Goal: Task Accomplishment & Management: Complete application form

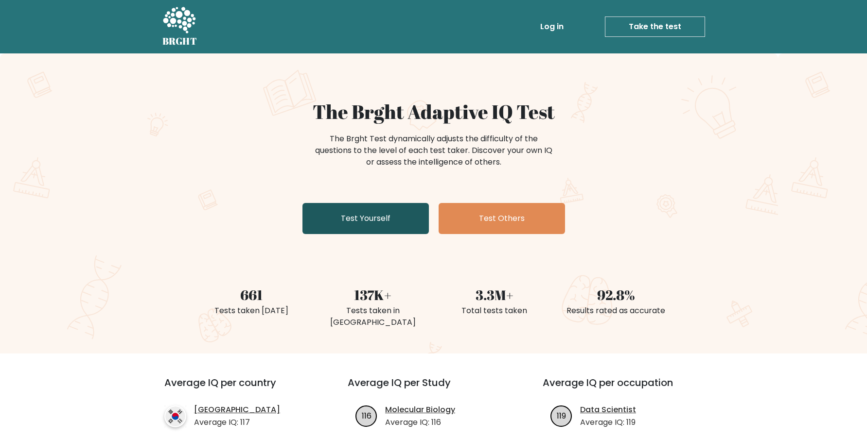
click at [381, 233] on link "Test Yourself" at bounding box center [365, 218] width 126 height 31
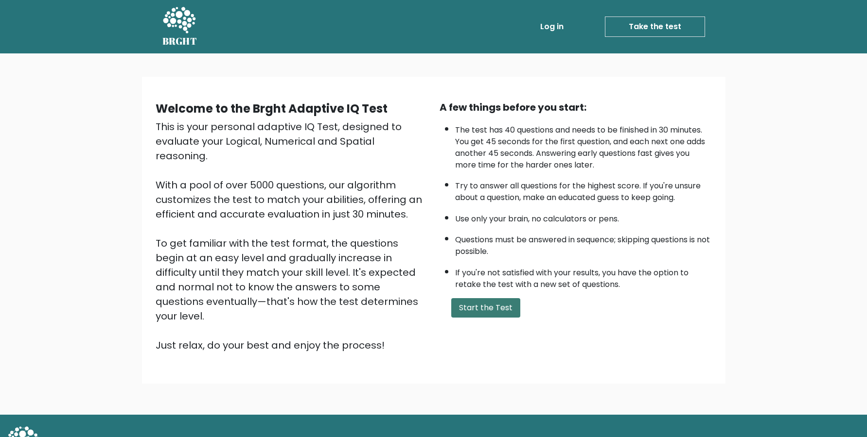
click at [486, 318] on button "Start the Test" at bounding box center [485, 307] width 69 height 19
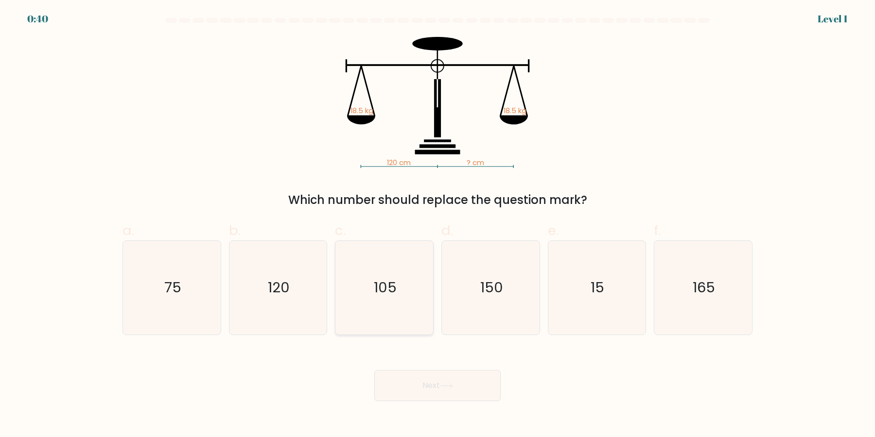
click at [372, 302] on icon "105" at bounding box center [384, 288] width 94 height 94
click at [437, 225] on input "c. 105" at bounding box center [437, 222] width 0 height 6
radio input "true"
click at [261, 300] on icon "120" at bounding box center [278, 288] width 94 height 94
click at [437, 225] on input "b. 120" at bounding box center [437, 222] width 0 height 6
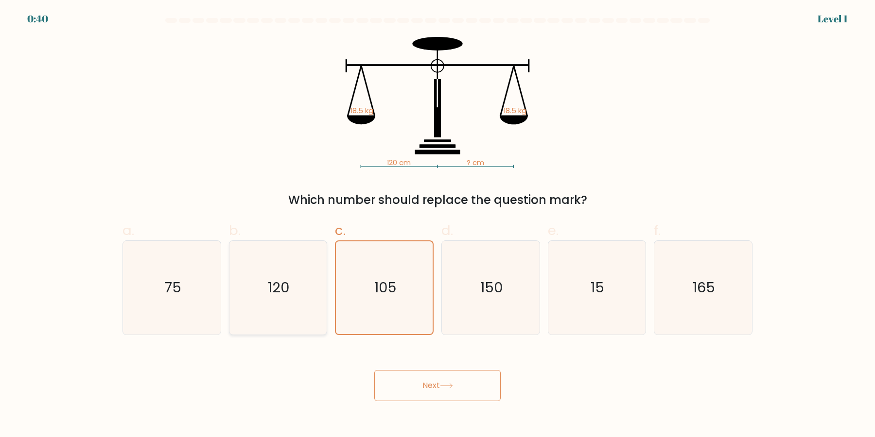
radio input "true"
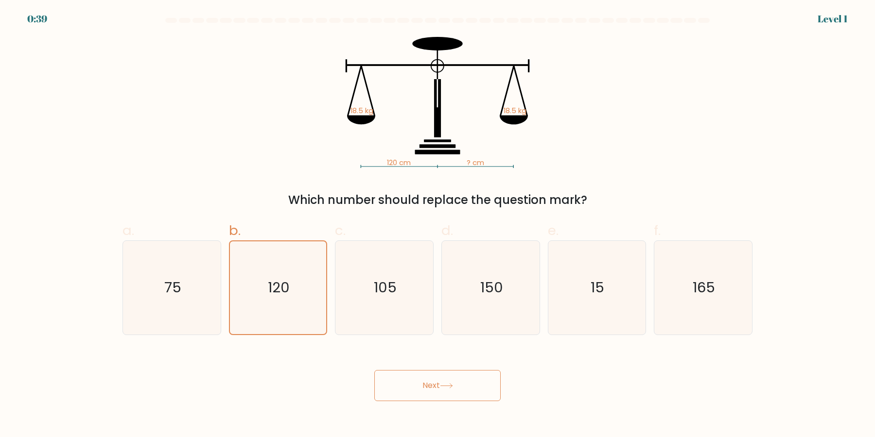
click at [430, 382] on button "Next" at bounding box center [437, 385] width 126 height 31
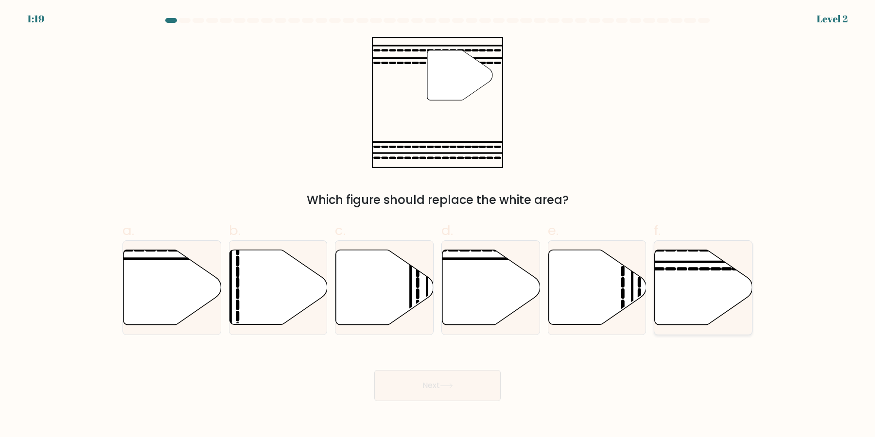
click at [692, 293] on icon at bounding box center [704, 287] width 98 height 75
click at [438, 225] on input "f." at bounding box center [437, 222] width 0 height 6
radio input "true"
click at [478, 389] on button "Next" at bounding box center [437, 385] width 126 height 31
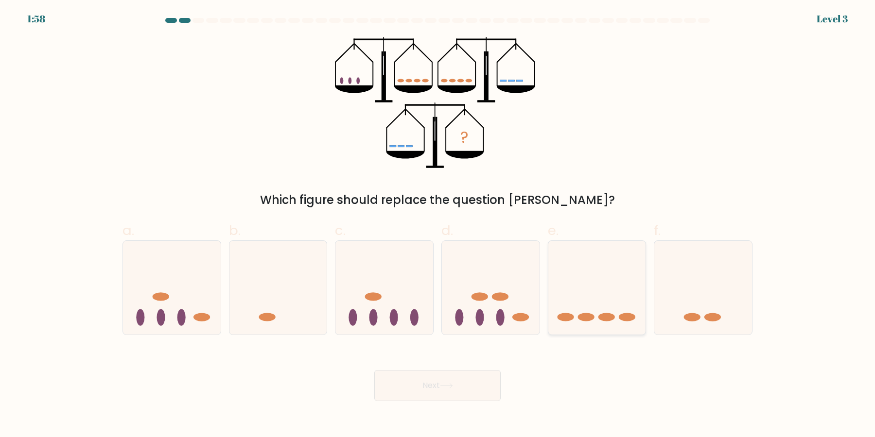
click at [582, 309] on icon at bounding box center [597, 288] width 98 height 81
click at [438, 225] on input "e." at bounding box center [437, 222] width 0 height 6
radio input "true"
click at [473, 385] on button "Next" at bounding box center [437, 385] width 126 height 31
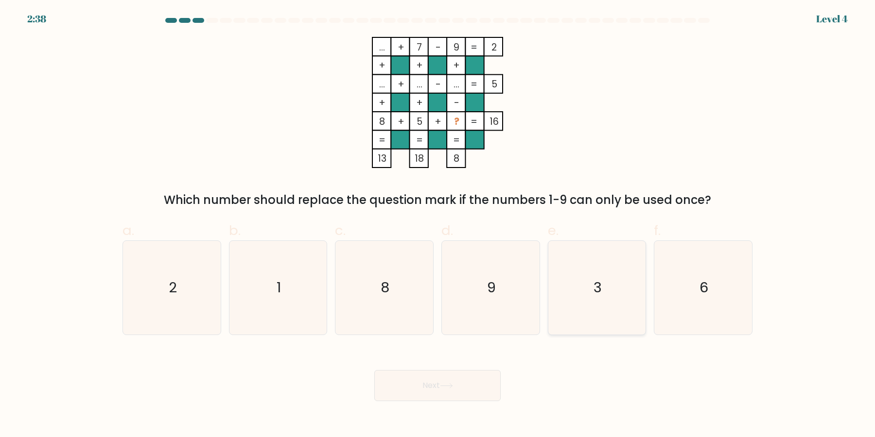
click at [592, 287] on icon "3" at bounding box center [597, 288] width 94 height 94
click at [438, 225] on input "e. 3" at bounding box center [437, 222] width 0 height 6
radio input "true"
click at [476, 382] on button "Next" at bounding box center [437, 385] width 126 height 31
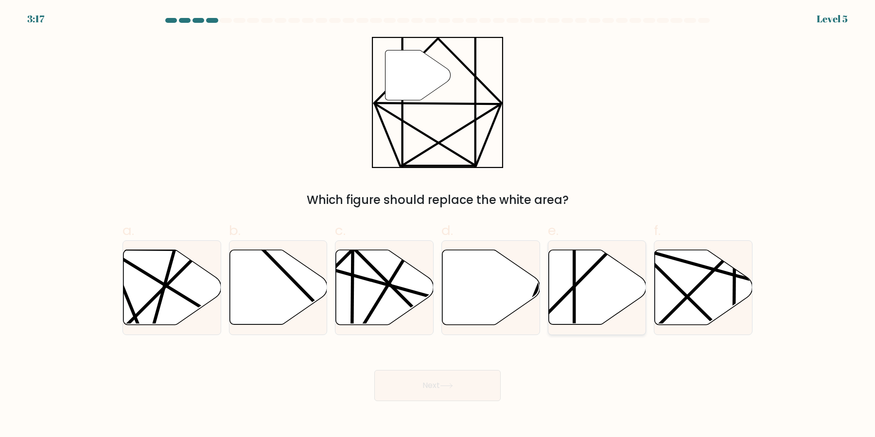
click at [585, 297] on icon at bounding box center [597, 287] width 98 height 75
click at [438, 225] on input "e." at bounding box center [437, 222] width 0 height 6
radio input "true"
click at [483, 380] on button "Next" at bounding box center [437, 385] width 126 height 31
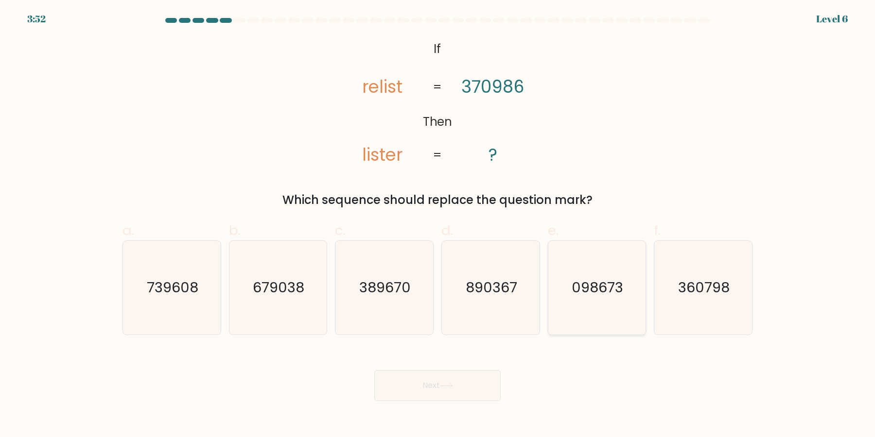
click at [619, 308] on icon "098673" at bounding box center [597, 288] width 94 height 94
click at [438, 225] on input "e. 098673" at bounding box center [437, 222] width 0 height 6
radio input "true"
click at [458, 379] on button "Next" at bounding box center [437, 385] width 126 height 31
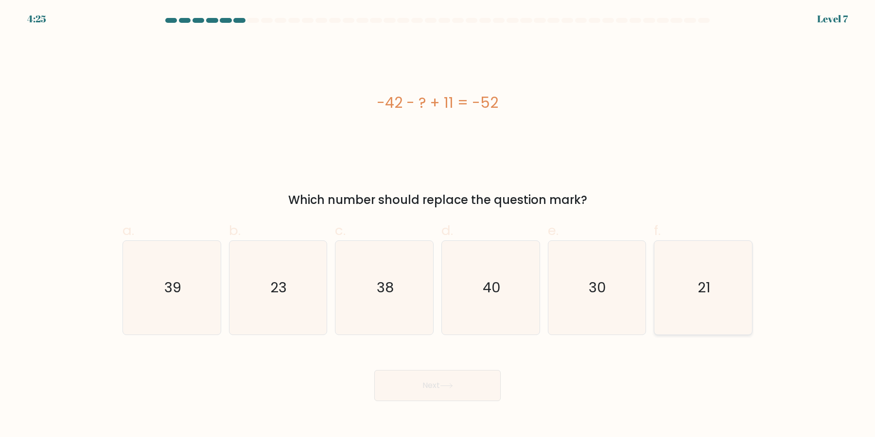
click at [730, 315] on icon "21" at bounding box center [703, 288] width 94 height 94
click at [438, 225] on input "f. 21" at bounding box center [437, 222] width 0 height 6
radio input "true"
click at [475, 389] on button "Next" at bounding box center [437, 385] width 126 height 31
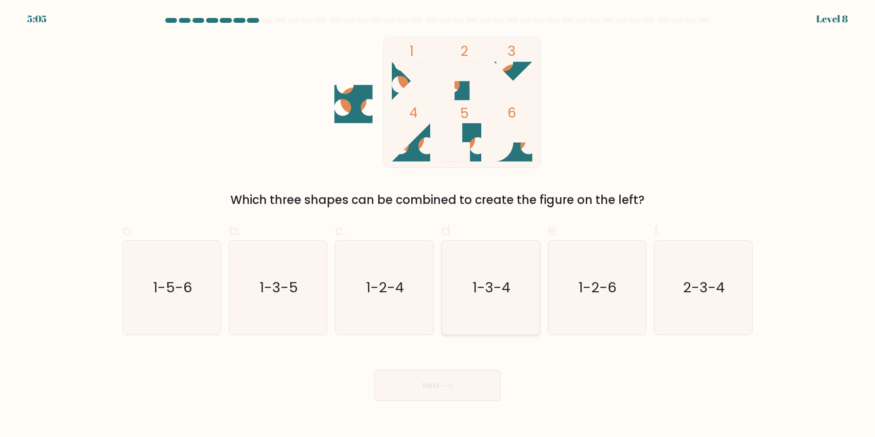
click at [536, 281] on icon "1-3-4" at bounding box center [491, 288] width 94 height 94
click at [438, 225] on input "d. 1-3-4" at bounding box center [437, 222] width 0 height 6
radio input "true"
click at [474, 384] on button "Next" at bounding box center [437, 385] width 126 height 31
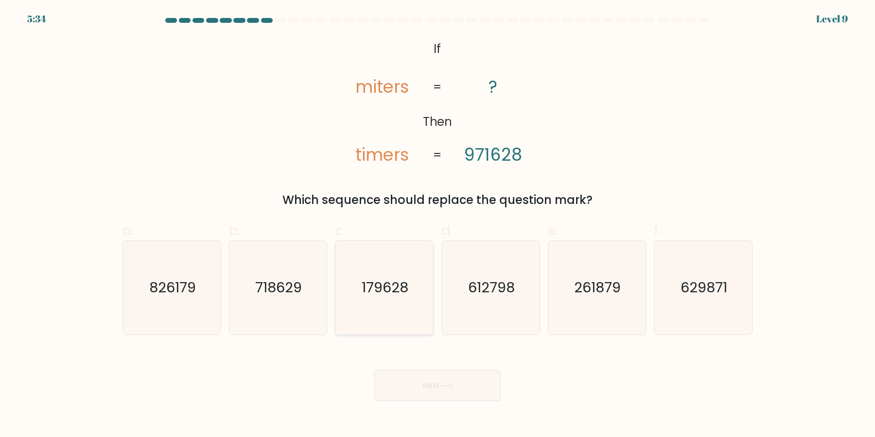
click at [406, 310] on icon "179628" at bounding box center [384, 288] width 94 height 94
click at [437, 225] on input "c. 179628" at bounding box center [437, 222] width 0 height 6
radio input "true"
click at [409, 382] on button "Next" at bounding box center [437, 385] width 126 height 31
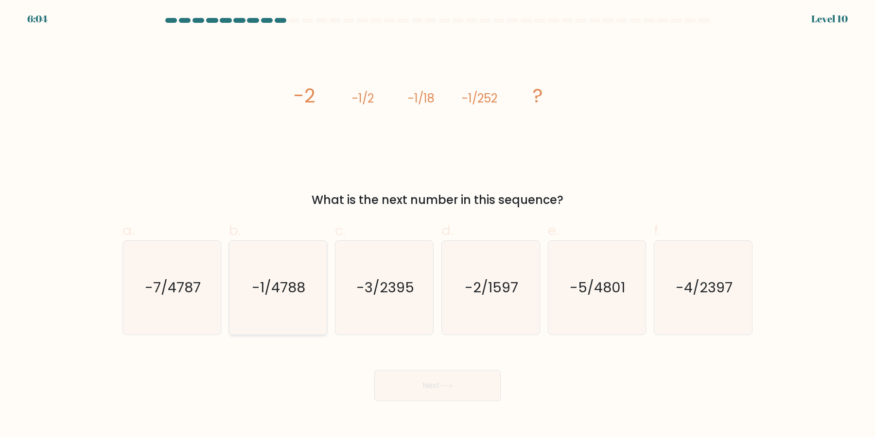
click at [270, 316] on icon "-1/4788" at bounding box center [278, 288] width 94 height 94
click at [437, 225] on input "b. -1/4788" at bounding box center [437, 222] width 0 height 6
radio input "true"
click at [431, 387] on button "Next" at bounding box center [437, 385] width 126 height 31
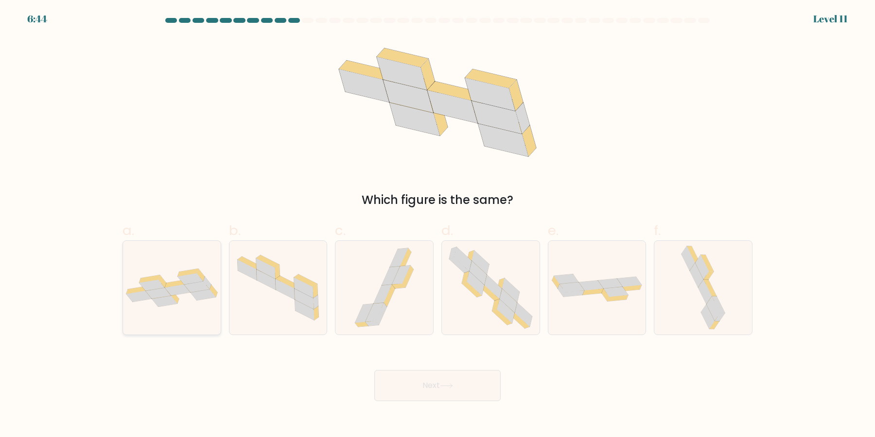
click at [190, 308] on div at bounding box center [171, 288] width 99 height 95
click at [437, 225] on input "a." at bounding box center [437, 222] width 0 height 6
radio input "true"
click at [418, 387] on button "Next" at bounding box center [437, 385] width 126 height 31
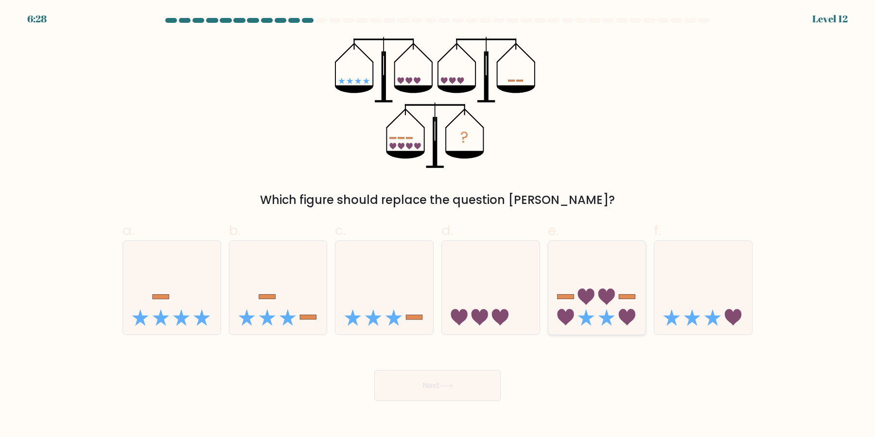
click at [607, 274] on icon at bounding box center [597, 288] width 98 height 81
click at [438, 225] on input "e." at bounding box center [437, 222] width 0 height 6
radio input "true"
click at [470, 388] on button "Next" at bounding box center [437, 385] width 126 height 31
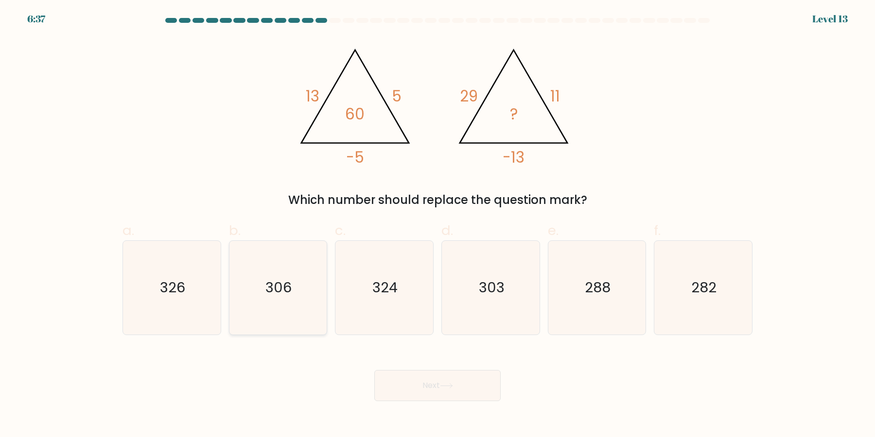
click at [310, 246] on icon "306" at bounding box center [278, 288] width 94 height 94
click at [275, 309] on icon "306" at bounding box center [278, 288] width 94 height 94
click at [437, 225] on input "b. 306" at bounding box center [437, 222] width 0 height 6
radio input "true"
click at [432, 388] on button "Next" at bounding box center [437, 385] width 126 height 31
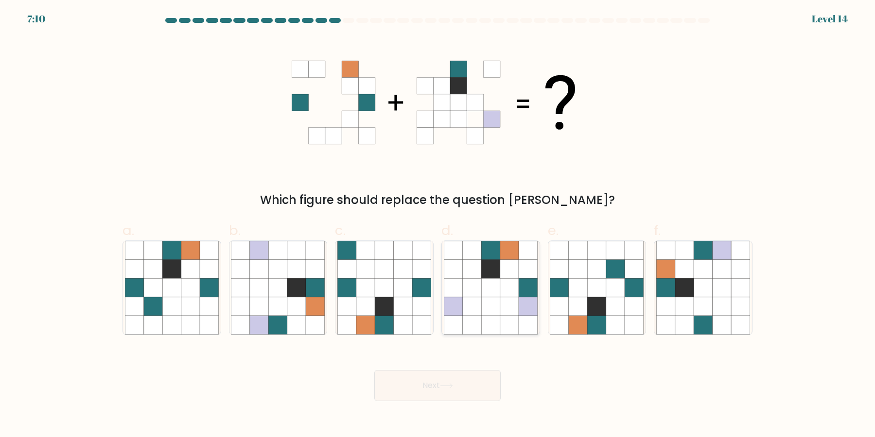
click at [491, 306] on icon at bounding box center [490, 306] width 18 height 18
click at [438, 225] on input "d." at bounding box center [437, 222] width 0 height 6
radio input "true"
click at [698, 300] on icon at bounding box center [703, 306] width 18 height 18
click at [438, 225] on input "f." at bounding box center [437, 222] width 0 height 6
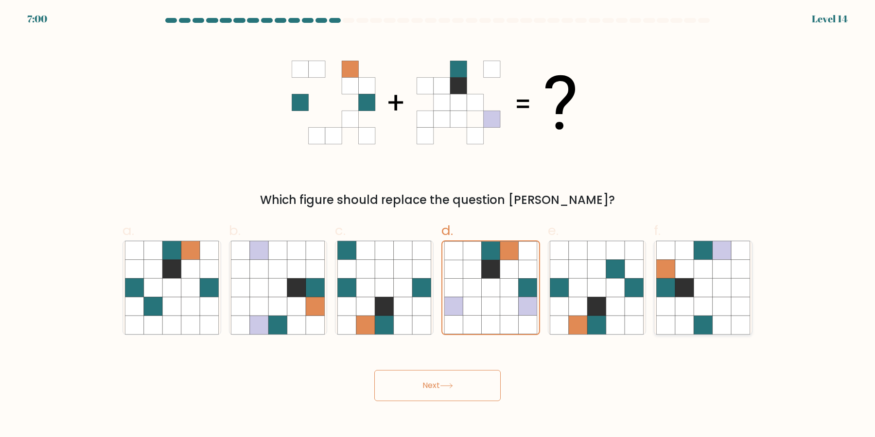
radio input "true"
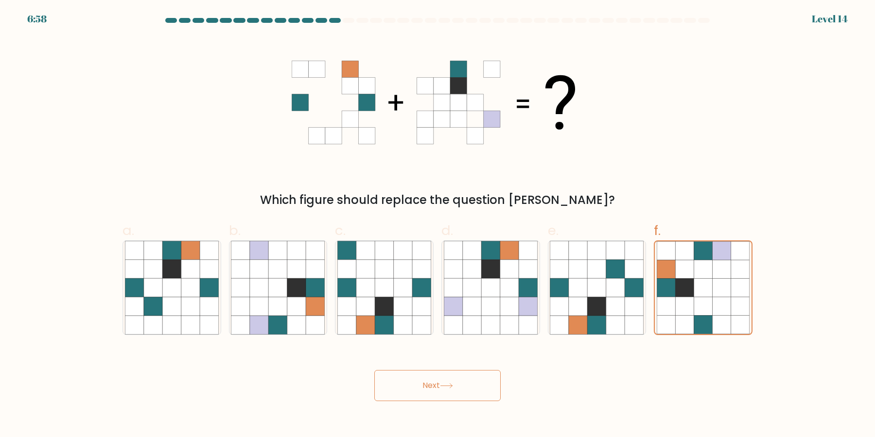
click at [453, 394] on button "Next" at bounding box center [437, 385] width 126 height 31
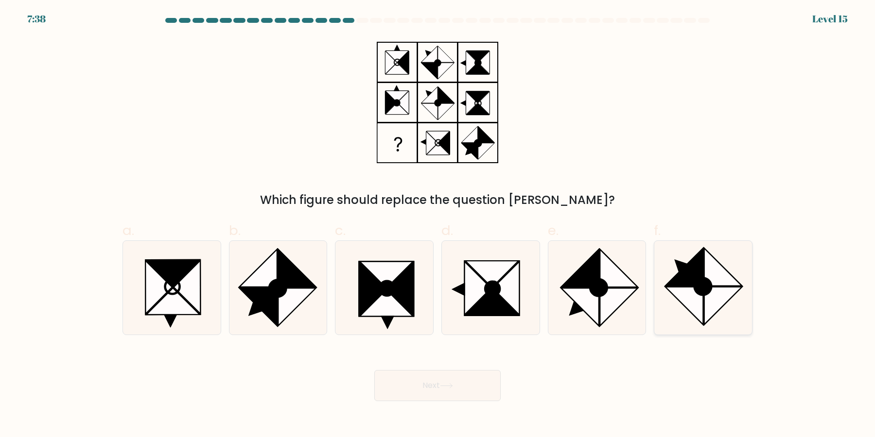
click at [671, 294] on icon at bounding box center [683, 305] width 37 height 37
click at [438, 225] on input "f." at bounding box center [437, 222] width 0 height 6
radio input "true"
click at [462, 380] on button "Next" at bounding box center [437, 385] width 126 height 31
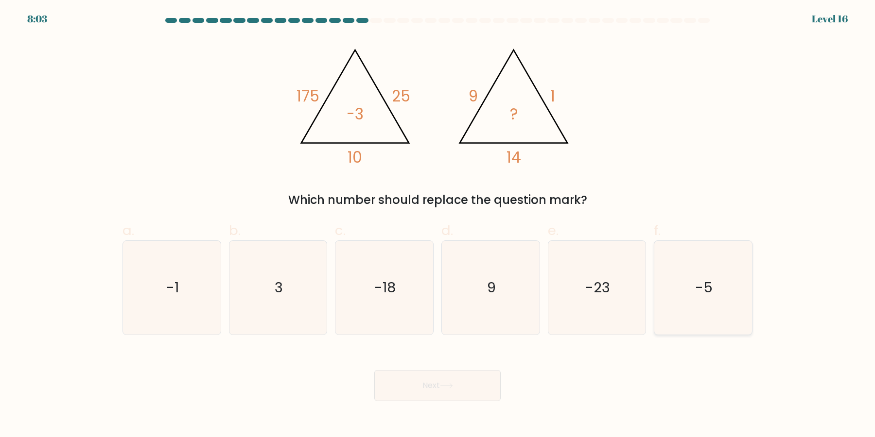
click at [685, 301] on icon "-5" at bounding box center [703, 288] width 94 height 94
click at [438, 225] on input "f. -5" at bounding box center [437, 222] width 0 height 6
radio input "true"
click at [448, 384] on button "Next" at bounding box center [437, 385] width 126 height 31
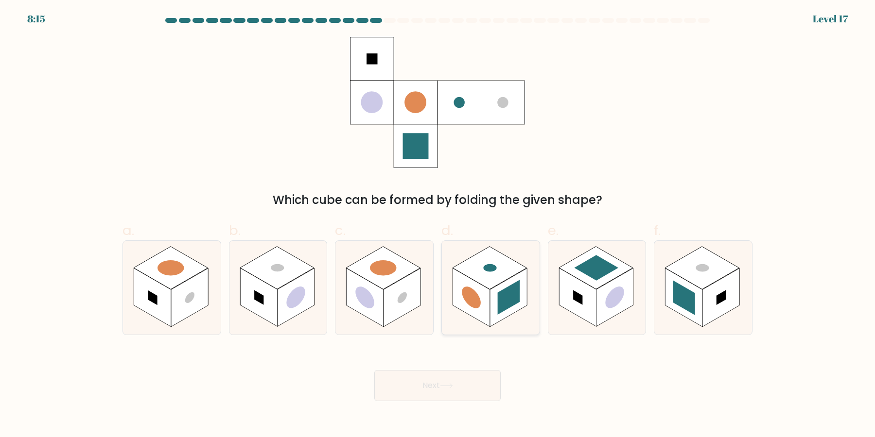
click at [508, 309] on rect at bounding box center [508, 298] width 37 height 59
click at [438, 225] on input "d." at bounding box center [437, 222] width 0 height 6
radio input "true"
click at [458, 398] on button "Next" at bounding box center [437, 385] width 126 height 31
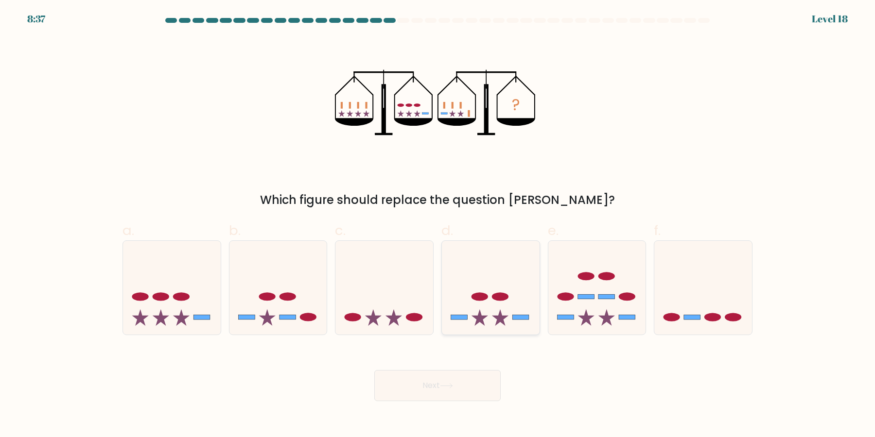
click at [496, 303] on icon at bounding box center [491, 288] width 98 height 81
click at [438, 225] on input "d." at bounding box center [437, 222] width 0 height 6
radio input "true"
click at [293, 303] on icon at bounding box center [278, 288] width 98 height 81
click at [437, 225] on input "b." at bounding box center [437, 222] width 0 height 6
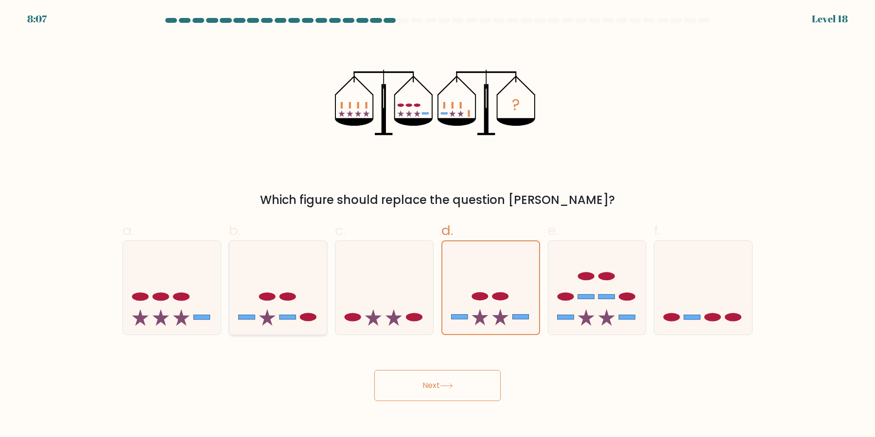
radio input "true"
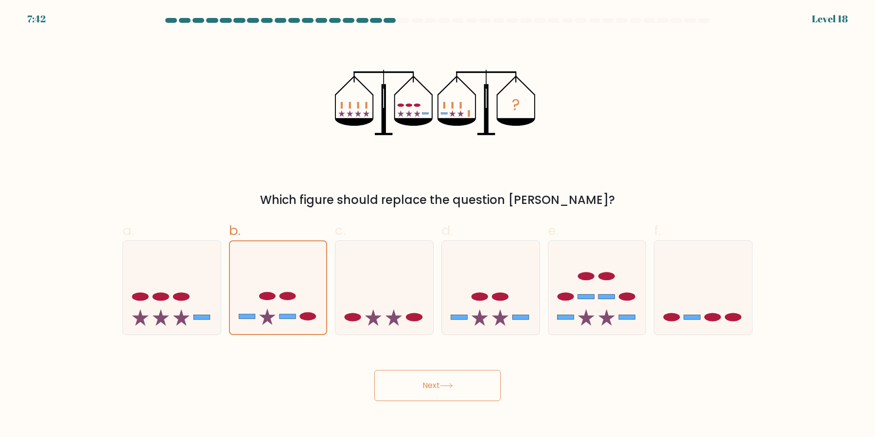
click at [423, 390] on button "Next" at bounding box center [437, 385] width 126 height 31
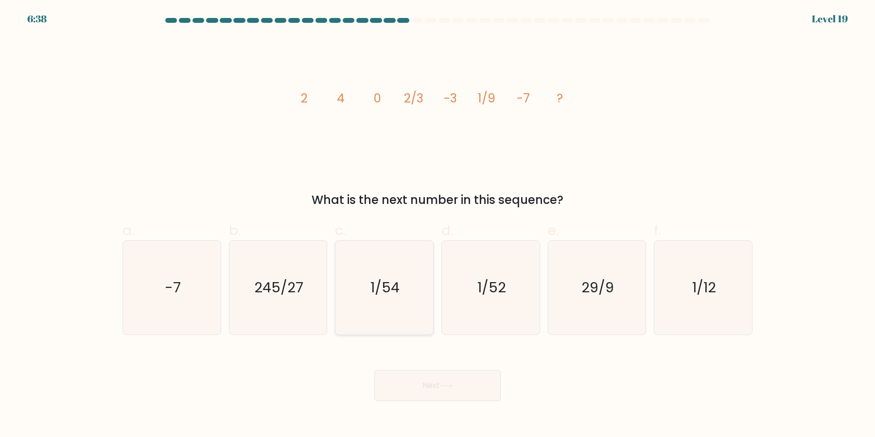
click at [368, 293] on icon "1/54" at bounding box center [384, 288] width 94 height 94
click at [437, 225] on input "c. 1/54" at bounding box center [437, 222] width 0 height 6
radio input "true"
click at [442, 387] on icon at bounding box center [446, 385] width 13 height 5
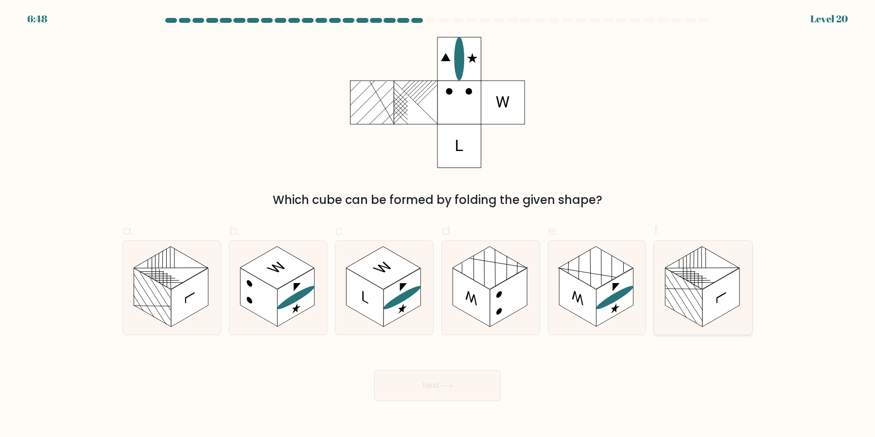
click at [715, 303] on rect at bounding box center [720, 298] width 37 height 59
click at [438, 225] on input "f." at bounding box center [437, 222] width 0 height 6
radio input "true"
click at [459, 395] on button "Next" at bounding box center [437, 385] width 126 height 31
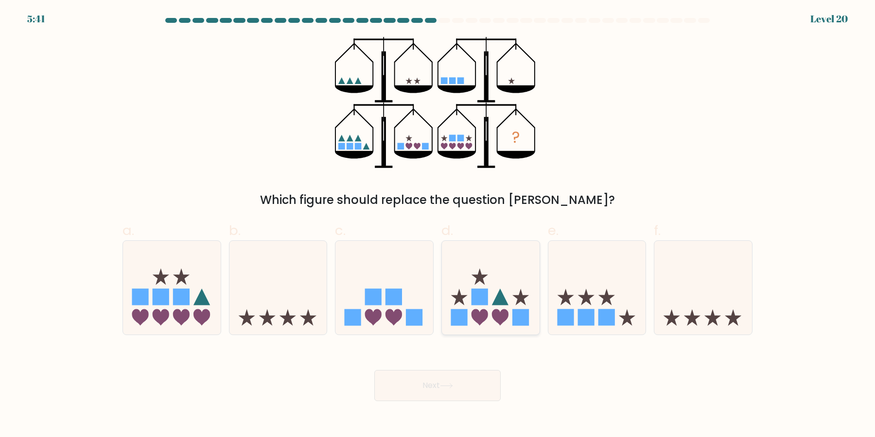
click at [488, 289] on icon at bounding box center [491, 288] width 98 height 81
click at [438, 225] on input "d." at bounding box center [437, 222] width 0 height 6
radio input "true"
click at [390, 299] on rect at bounding box center [393, 297] width 17 height 17
click at [437, 225] on input "c." at bounding box center [437, 222] width 0 height 6
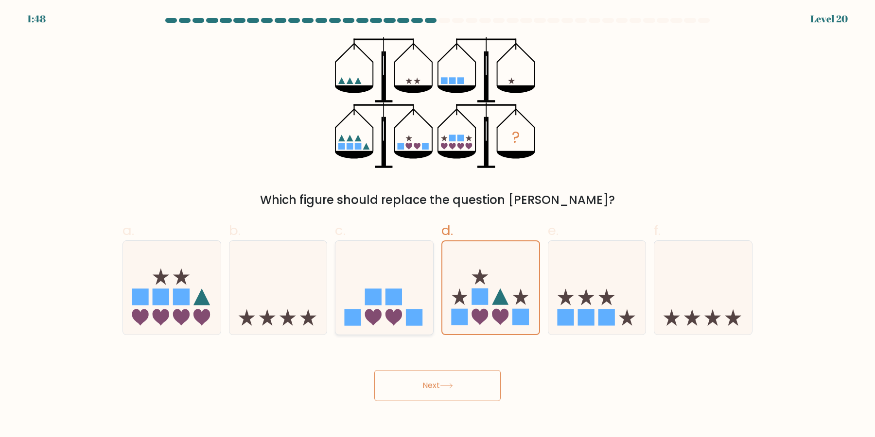
radio input "true"
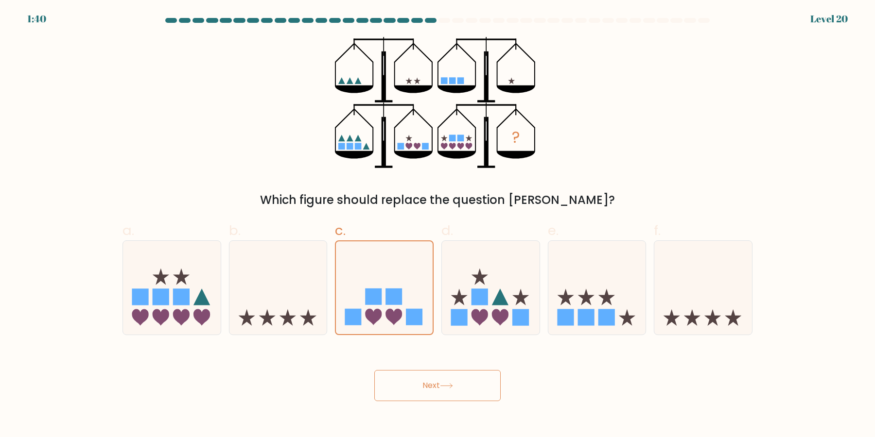
click at [456, 386] on button "Next" at bounding box center [437, 385] width 126 height 31
click at [394, 394] on button "Next" at bounding box center [437, 385] width 126 height 31
click at [431, 393] on button "Next" at bounding box center [437, 385] width 126 height 31
click at [565, 323] on rect at bounding box center [565, 317] width 17 height 17
click at [438, 225] on input "e." at bounding box center [437, 222] width 0 height 6
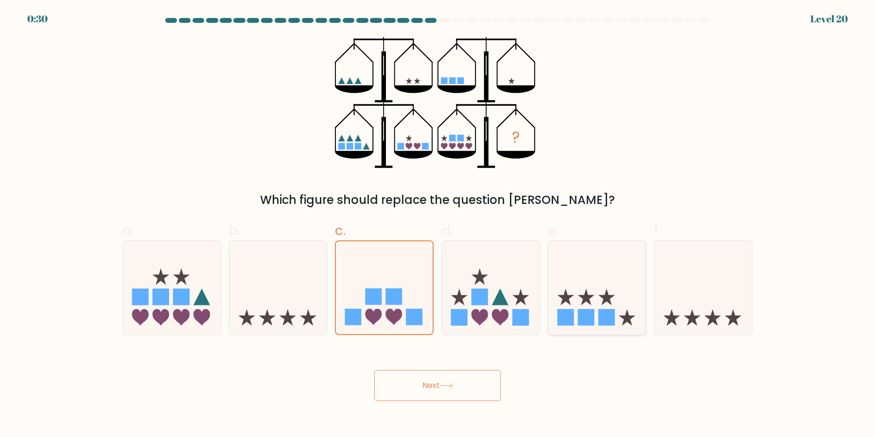
radio input "true"
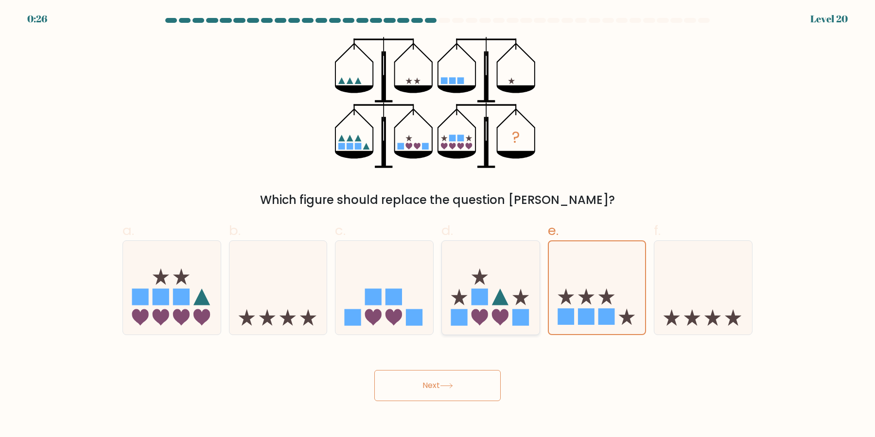
click at [498, 283] on icon at bounding box center [491, 288] width 98 height 81
click at [438, 225] on input "d." at bounding box center [437, 222] width 0 height 6
radio input "true"
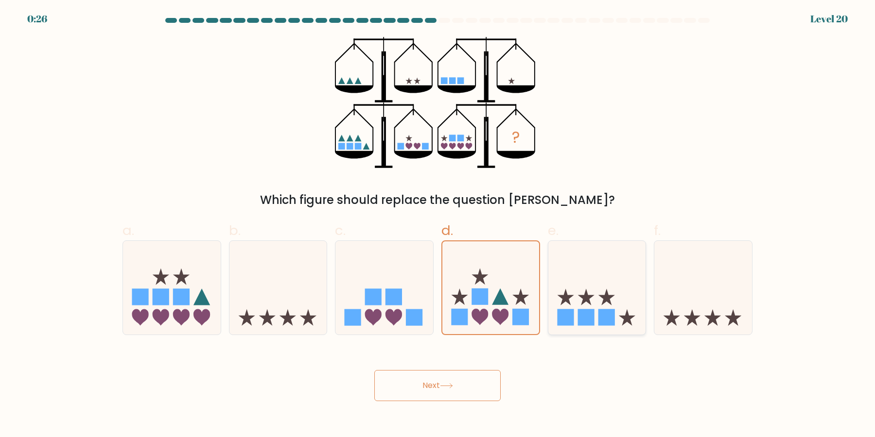
click at [549, 285] on icon at bounding box center [597, 288] width 98 height 81
click at [438, 225] on input "e." at bounding box center [437, 222] width 0 height 6
radio input "true"
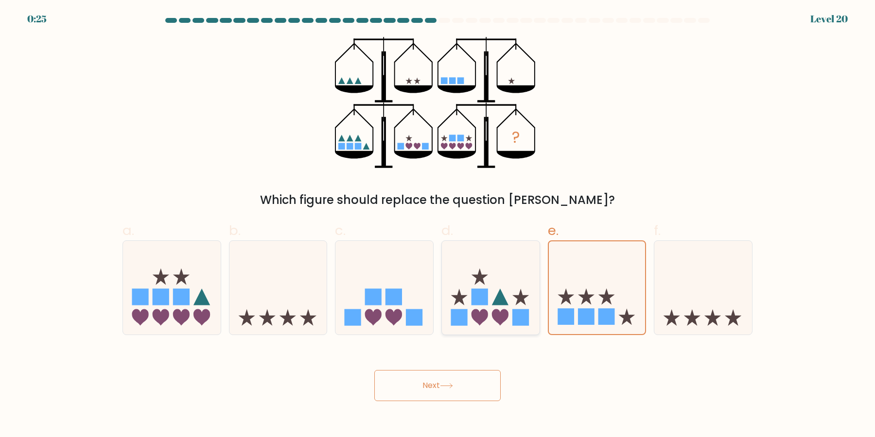
click at [514, 277] on icon at bounding box center [491, 288] width 98 height 81
click at [438, 225] on input "d." at bounding box center [437, 222] width 0 height 6
radio input "true"
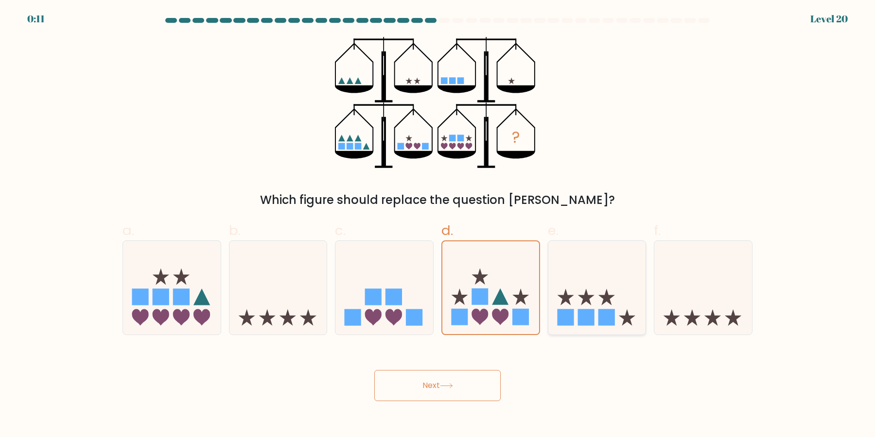
click at [590, 298] on icon at bounding box center [585, 297] width 17 height 17
click at [438, 225] on input "e." at bounding box center [437, 222] width 0 height 6
radio input "true"
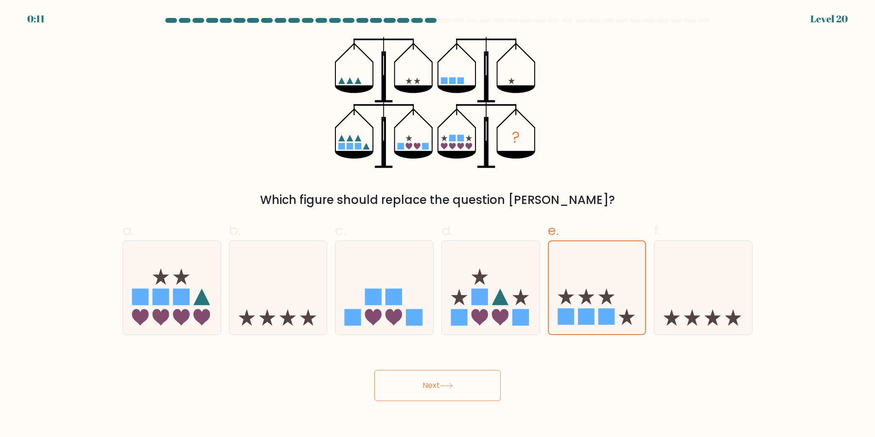
click at [442, 396] on button "Next" at bounding box center [437, 385] width 126 height 31
click at [450, 388] on icon at bounding box center [446, 385] width 13 height 5
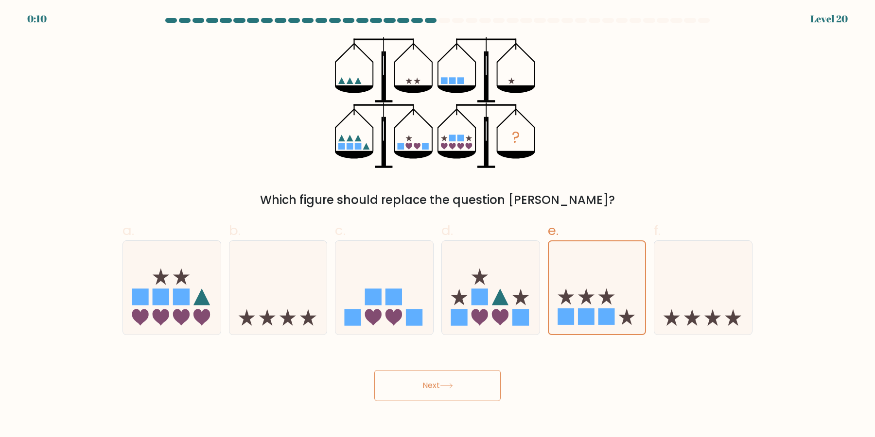
click at [450, 388] on icon at bounding box center [446, 385] width 13 height 5
click at [451, 387] on icon at bounding box center [446, 385] width 13 height 5
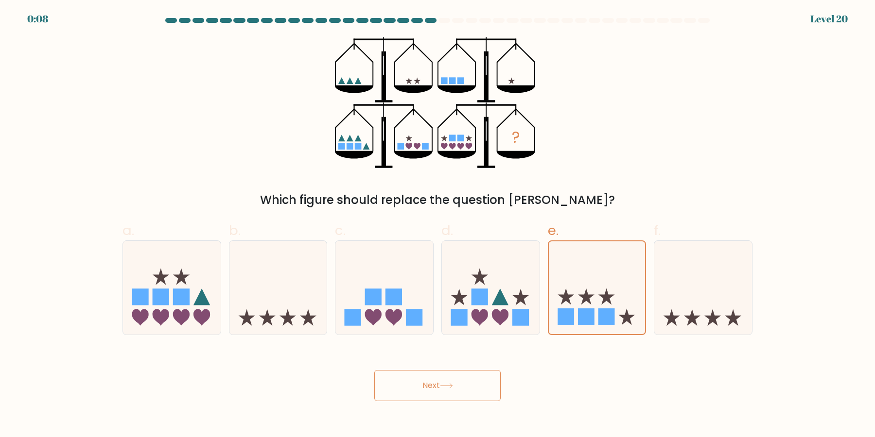
click at [451, 387] on icon at bounding box center [446, 385] width 13 height 5
click at [456, 391] on button "Next" at bounding box center [437, 385] width 126 height 31
click at [459, 391] on button "Next" at bounding box center [437, 385] width 126 height 31
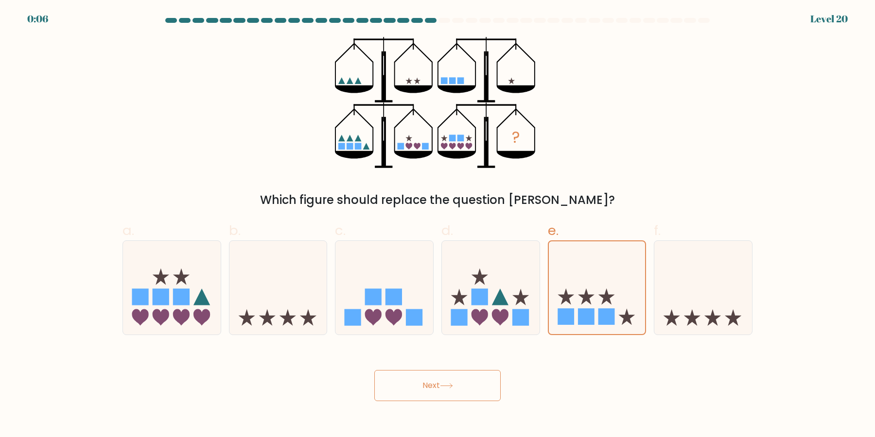
click at [459, 391] on button "Next" at bounding box center [437, 385] width 126 height 31
click at [600, 309] on icon at bounding box center [597, 288] width 97 height 80
click at [438, 225] on input "e." at bounding box center [437, 222] width 0 height 6
click at [481, 387] on button "Next" at bounding box center [437, 385] width 126 height 31
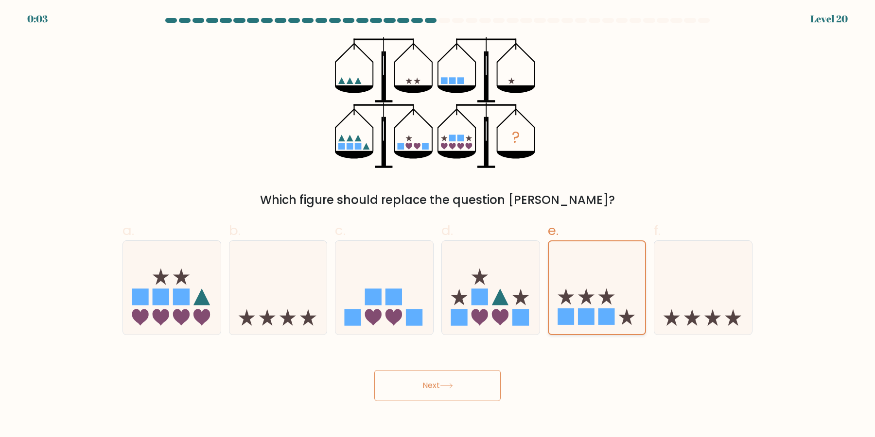
click at [555, 312] on icon at bounding box center [597, 288] width 97 height 80
click at [438, 225] on input "e." at bounding box center [437, 222] width 0 height 6
click at [589, 315] on rect at bounding box center [586, 317] width 17 height 17
click at [589, 295] on icon at bounding box center [586, 297] width 17 height 17
click at [438, 225] on input "e." at bounding box center [437, 222] width 0 height 6
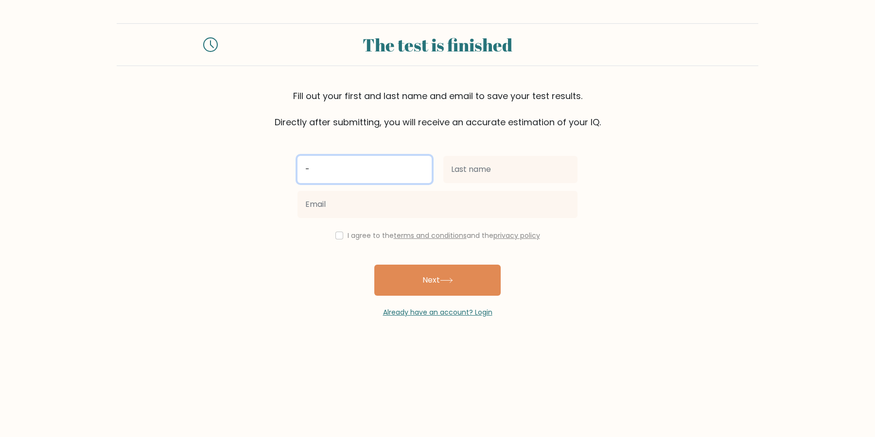
type input "-"
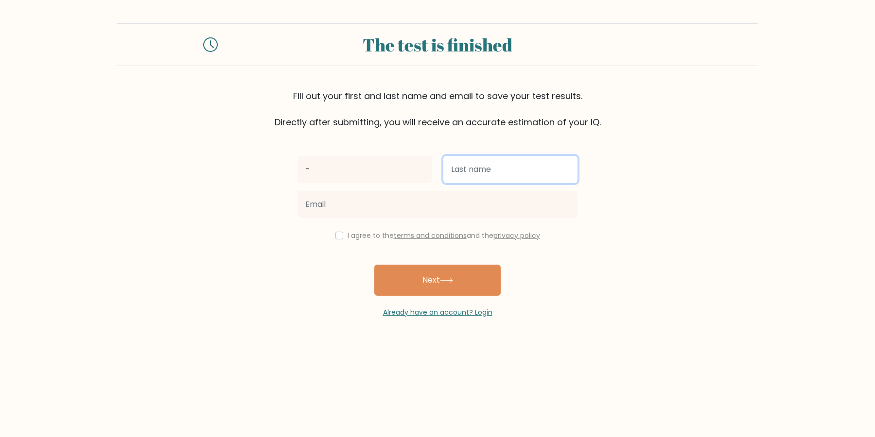
click at [475, 165] on input "text" at bounding box center [510, 169] width 134 height 27
type input "-"
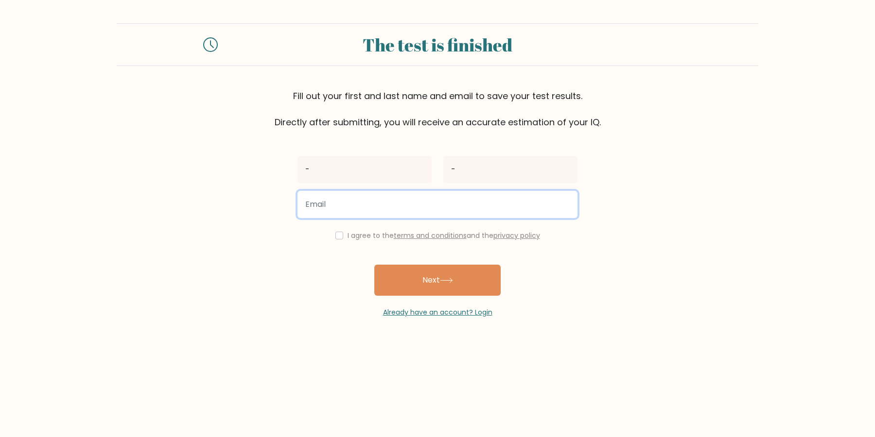
click at [432, 196] on input "email" at bounding box center [437, 204] width 280 height 27
type input "-"
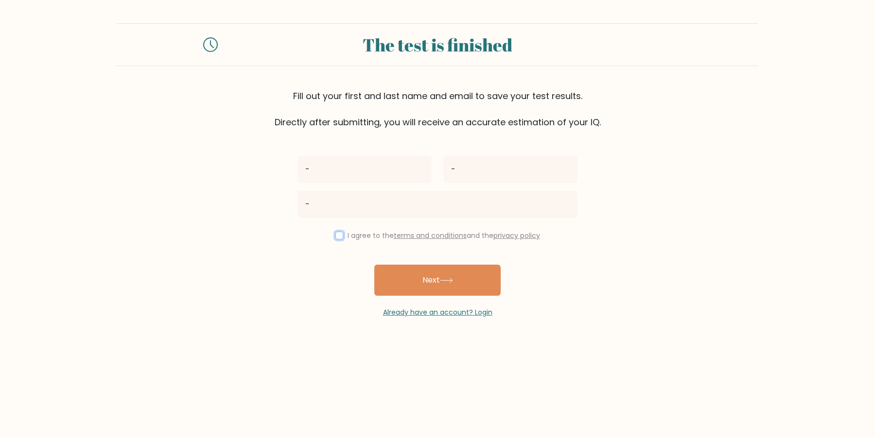
click at [343, 236] on input "checkbox" at bounding box center [339, 236] width 8 height 8
checkbox input "true"
click at [381, 267] on button "Next" at bounding box center [437, 280] width 126 height 31
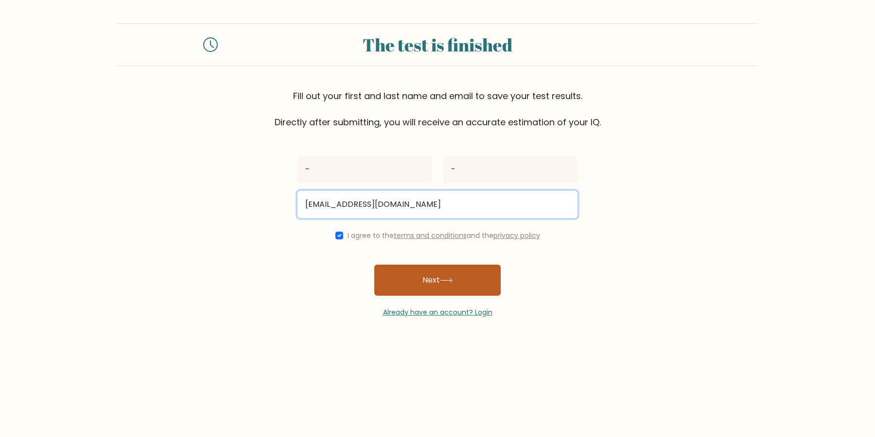
type input "-uio@u.io"
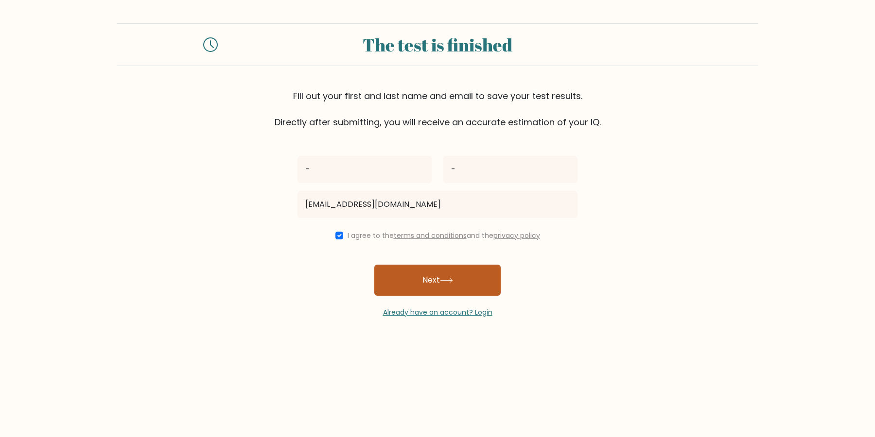
click at [403, 290] on button "Next" at bounding box center [437, 280] width 126 height 31
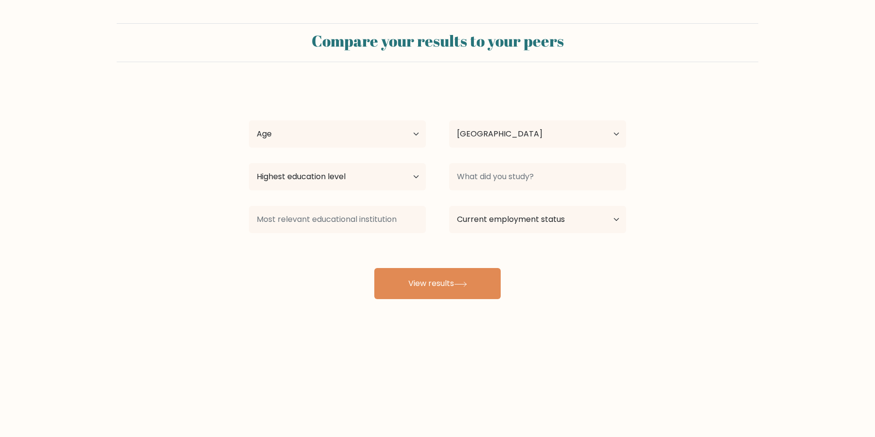
select select "DE"
select select "65_plus"
click option "65 years old and above" at bounding box center [0, 0] width 0 height 0
click at [357, 131] on select "Age Under 18 years old 18-24 years old 25-34 years old 35-44 years old 45-54 ye…" at bounding box center [337, 134] width 177 height 27
click at [468, 264] on div "- - Age Under 18 years old 18-24 years old 25-34 years old 35-44 years old 45-5…" at bounding box center [437, 193] width 389 height 214
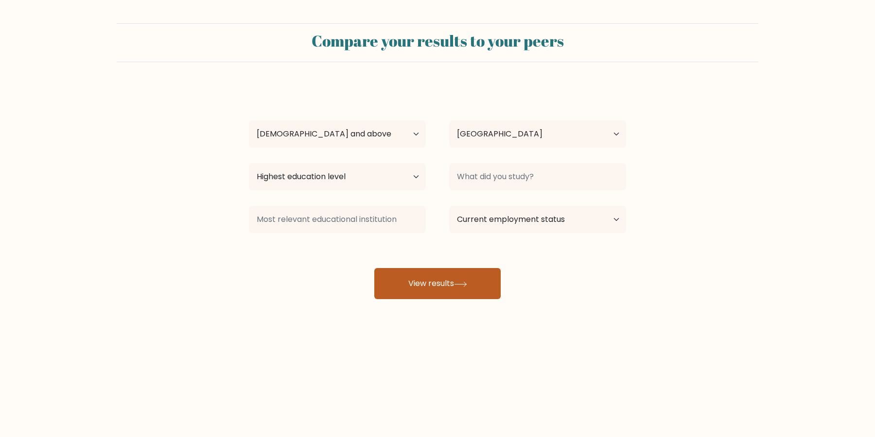
click at [462, 274] on button "View results" at bounding box center [437, 283] width 126 height 31
click at [461, 279] on button "View results" at bounding box center [437, 283] width 126 height 31
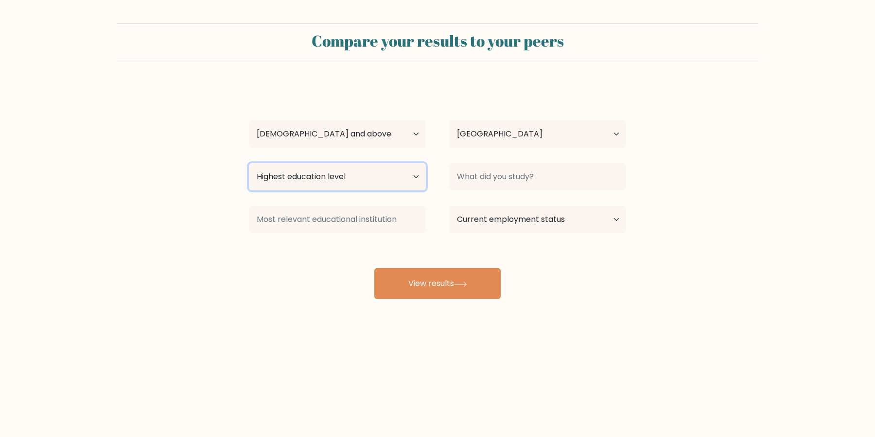
click at [249, 163] on select "Highest education level No schooling Primary Lower Secondary Upper Secondary Oc…" at bounding box center [337, 176] width 177 height 27
select select "no_schooling"
click option "No schooling" at bounding box center [0, 0] width 0 height 0
drag, startPoint x: 440, startPoint y: 263, endPoint x: 440, endPoint y: 274, distance: 11.2
click at [440, 266] on div "- - Age Under 18 years old 18-24 years old 25-34 years old 35-44 years old 45-5…" at bounding box center [437, 193] width 389 height 214
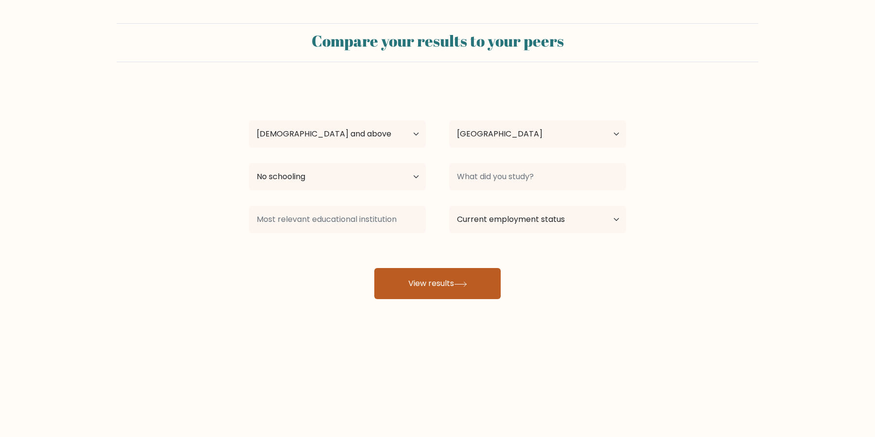
click at [440, 277] on button "View results" at bounding box center [437, 283] width 126 height 31
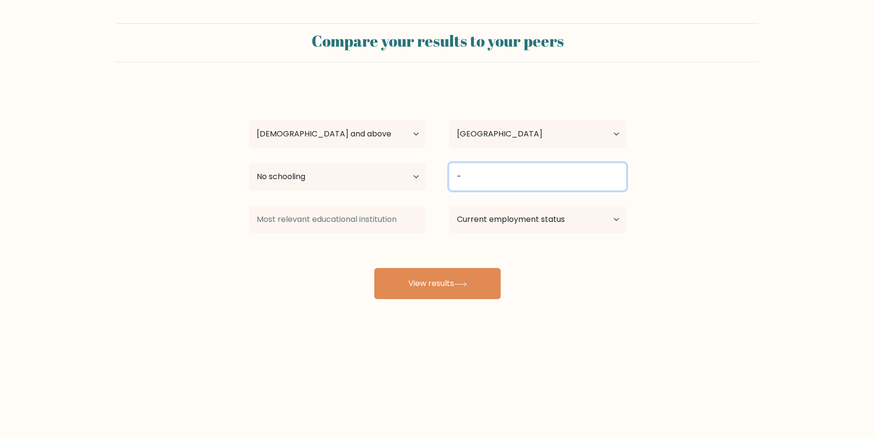
type input "-"
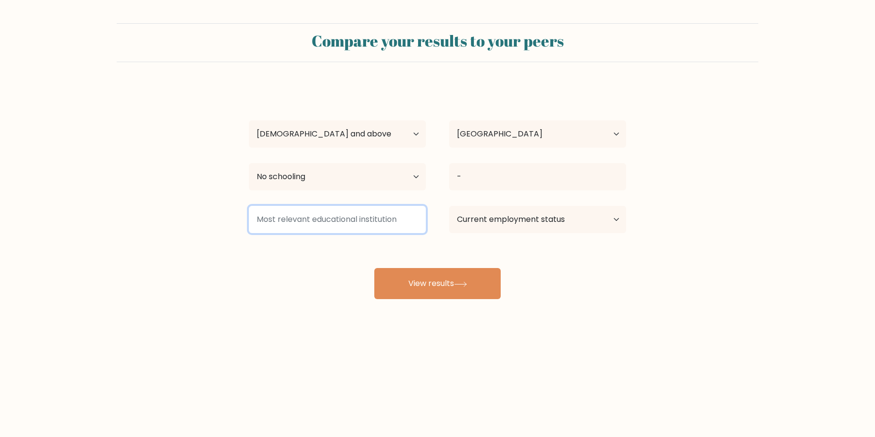
click at [373, 219] on input at bounding box center [337, 219] width 177 height 27
type input "-"
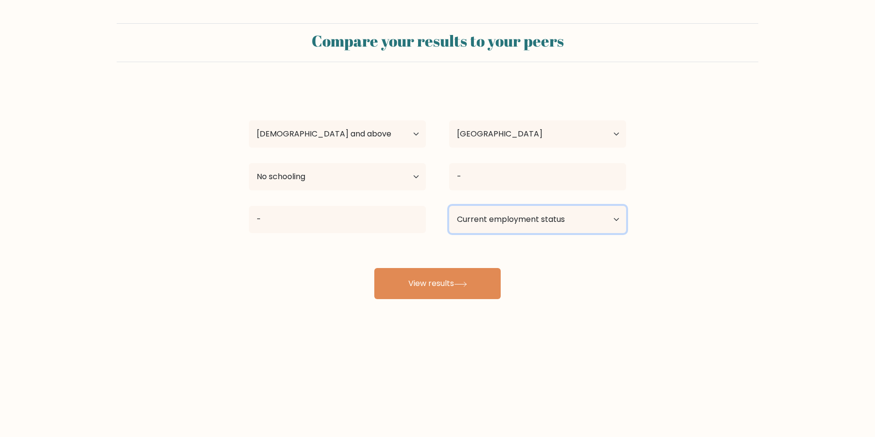
select select "other"
click option "Other / prefer not to answer" at bounding box center [0, 0] width 0 height 0
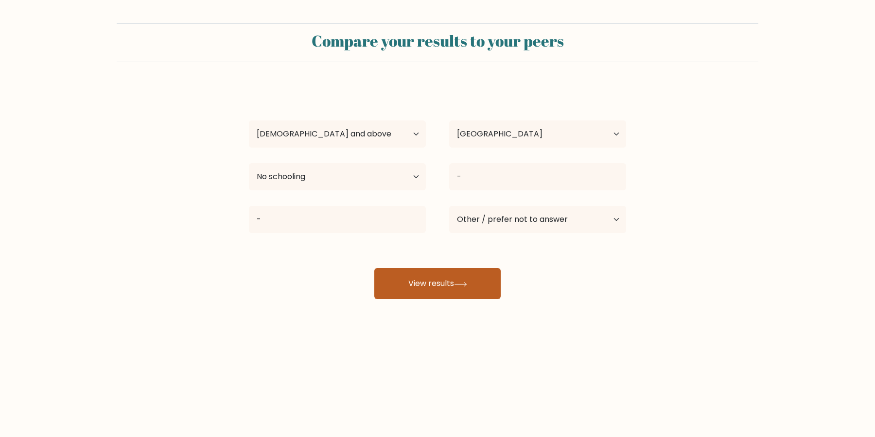
click at [440, 280] on button "View results" at bounding box center [437, 283] width 126 height 31
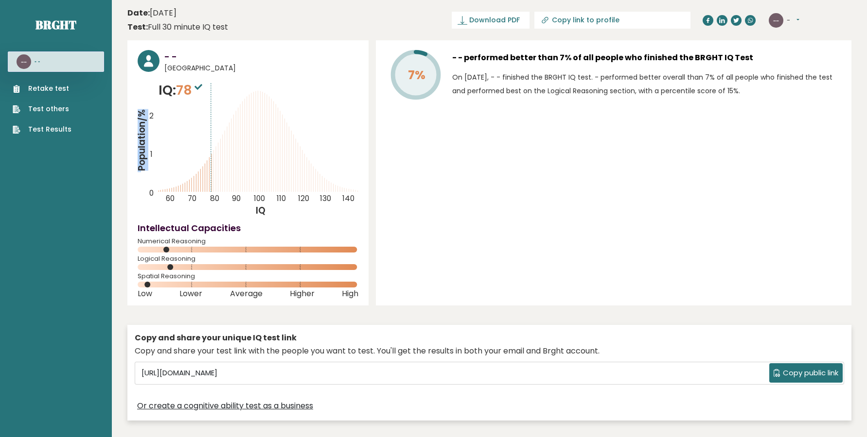
drag, startPoint x: 205, startPoint y: 89, endPoint x: 226, endPoint y: 103, distance: 25.3
click at [226, 103] on div "IQ: 78 Population/% IQ 0 1 2 60 70 80 90 100 110 120 130 140" at bounding box center [248, 149] width 221 height 136
click at [226, 103] on icon "Population/% IQ 0 1 2 60 70 80 90 100 110 120 130 140" at bounding box center [248, 149] width 221 height 136
click at [51, 133] on link "Test Results" at bounding box center [42, 129] width 59 height 10
click at [793, 17] on button "-" at bounding box center [792, 21] width 13 height 10
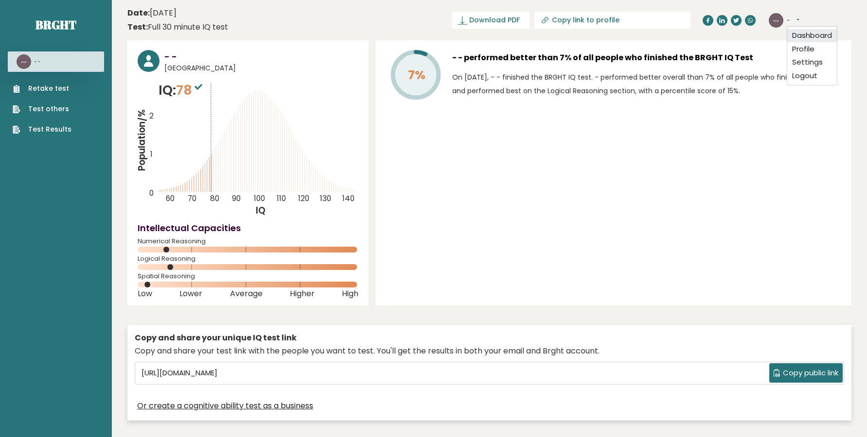
click at [804, 37] on link "Dashboard" at bounding box center [812, 36] width 50 height 14
click at [70, 23] on link "Brght" at bounding box center [55, 25] width 41 height 16
click at [52, 22] on link "Brght" at bounding box center [55, 25] width 41 height 16
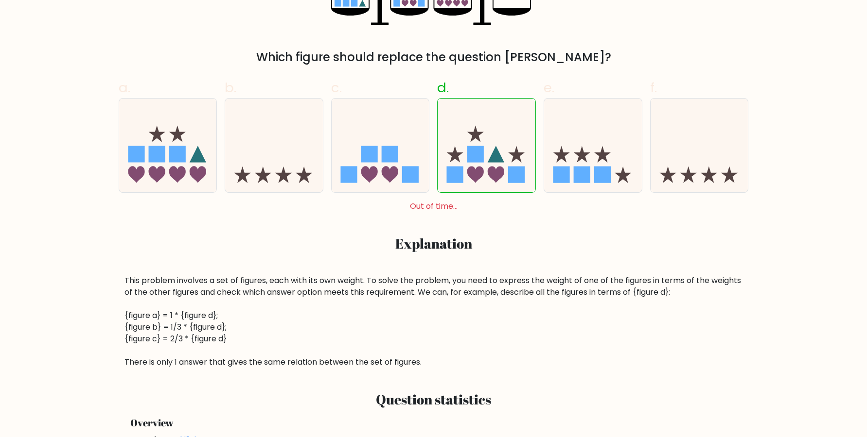
scroll to position [264, 0]
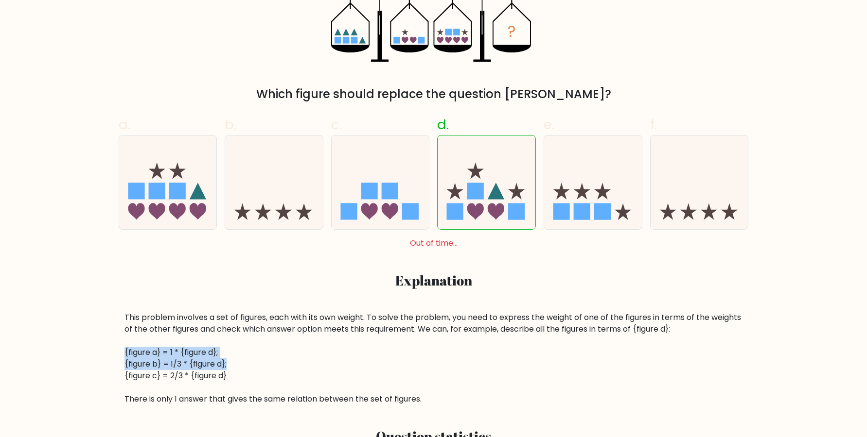
drag, startPoint x: 124, startPoint y: 351, endPoint x: 291, endPoint y: 359, distance: 166.9
click at [291, 359] on div "This problem involves a set of figures, each with its own weight. To solve the …" at bounding box center [433, 358] width 618 height 93
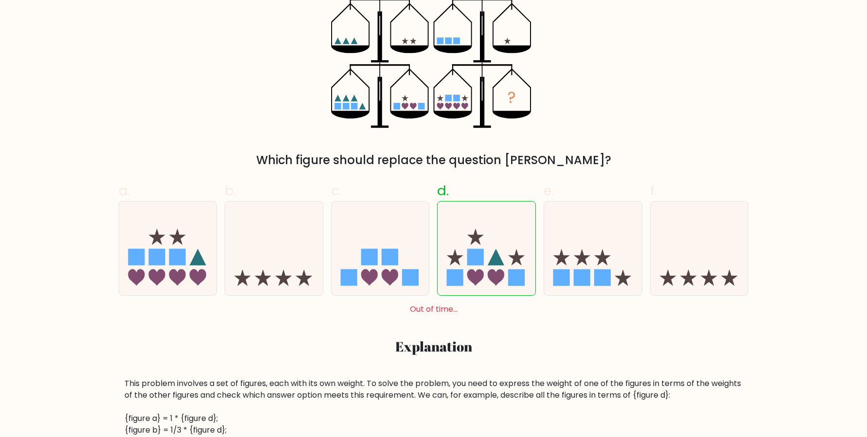
scroll to position [132, 0]
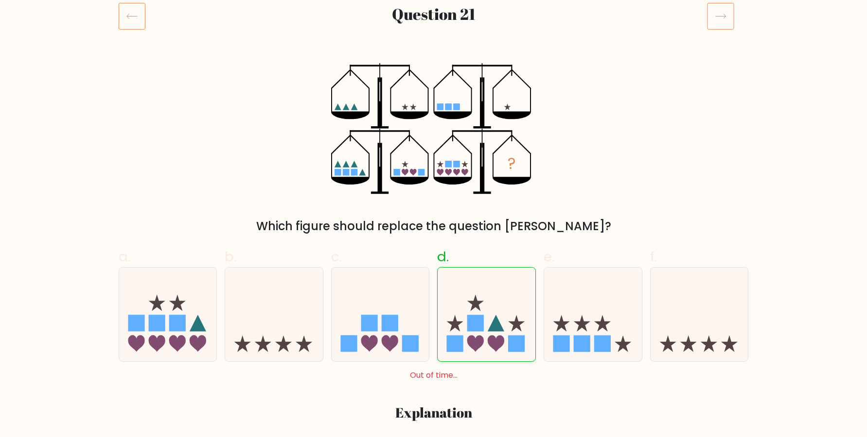
click at [469, 290] on icon at bounding box center [486, 314] width 98 height 81
click at [434, 93] on input "d." at bounding box center [434, 90] width 0 height 6
radio input "true"
click at [469, 290] on icon at bounding box center [486, 314] width 98 height 81
click at [434, 93] on input "d." at bounding box center [434, 90] width 0 height 6
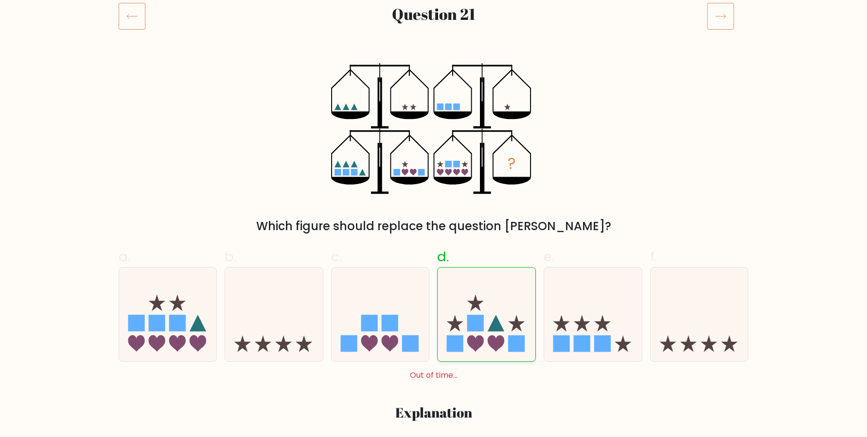
click at [469, 290] on icon at bounding box center [486, 314] width 98 height 81
click at [434, 93] on input "d." at bounding box center [434, 90] width 0 height 6
click at [469, 290] on icon at bounding box center [486, 314] width 98 height 81
click at [434, 93] on input "d." at bounding box center [434, 90] width 0 height 6
click at [470, 293] on icon at bounding box center [486, 314] width 98 height 81
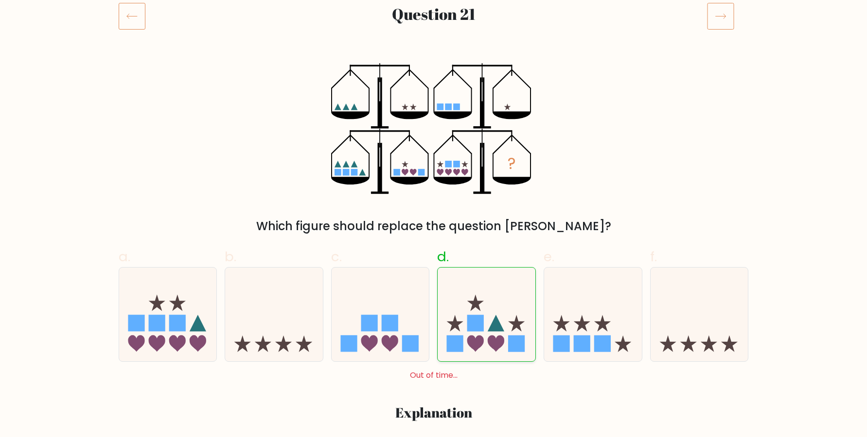
click at [434, 93] on input "d." at bounding box center [434, 90] width 0 height 6
click at [475, 307] on icon at bounding box center [475, 303] width 17 height 17
click at [434, 93] on input "d." at bounding box center [434, 90] width 0 height 6
click at [475, 307] on icon at bounding box center [475, 303] width 17 height 17
click at [434, 93] on input "d." at bounding box center [434, 90] width 0 height 6
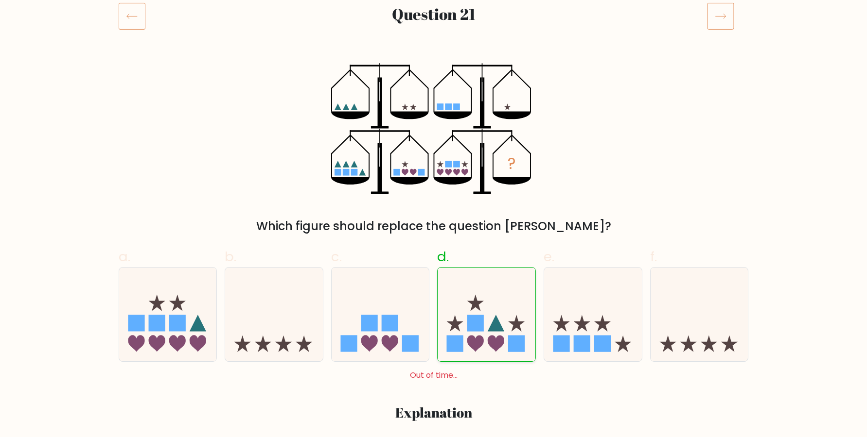
click at [475, 307] on icon at bounding box center [475, 303] width 17 height 17
click at [434, 93] on input "d." at bounding box center [434, 90] width 0 height 6
click at [475, 307] on icon at bounding box center [475, 303] width 17 height 17
click at [434, 93] on input "d." at bounding box center [434, 90] width 0 height 6
click at [502, 291] on icon at bounding box center [486, 314] width 98 height 81
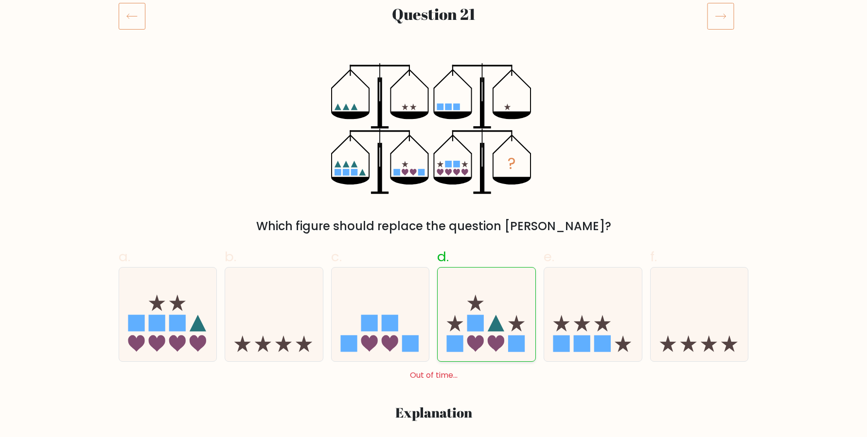
click at [434, 93] on input "d." at bounding box center [434, 90] width 0 height 6
click at [502, 291] on icon at bounding box center [486, 314] width 98 height 81
click at [434, 93] on input "d." at bounding box center [434, 90] width 0 height 6
click at [502, 291] on icon at bounding box center [486, 314] width 98 height 81
click at [434, 93] on input "d." at bounding box center [434, 90] width 0 height 6
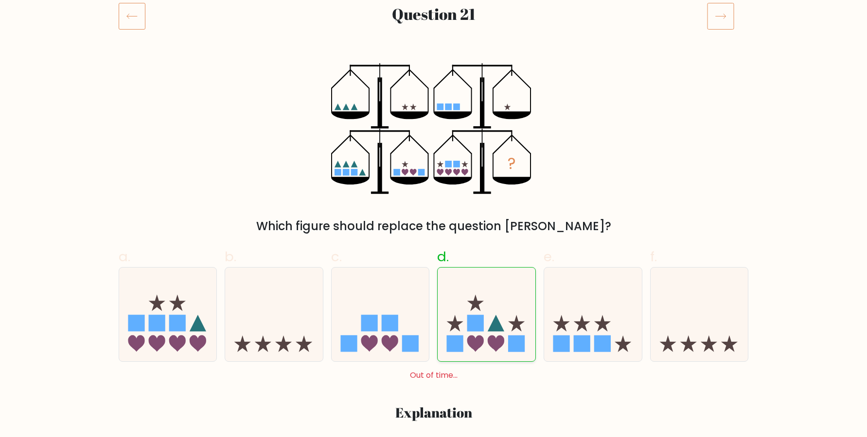
click at [502, 291] on icon at bounding box center [486, 314] width 98 height 81
click at [434, 93] on input "d." at bounding box center [434, 90] width 0 height 6
click at [502, 291] on icon at bounding box center [486, 314] width 98 height 81
click at [434, 93] on input "d." at bounding box center [434, 90] width 0 height 6
click at [500, 294] on icon at bounding box center [486, 314] width 98 height 81
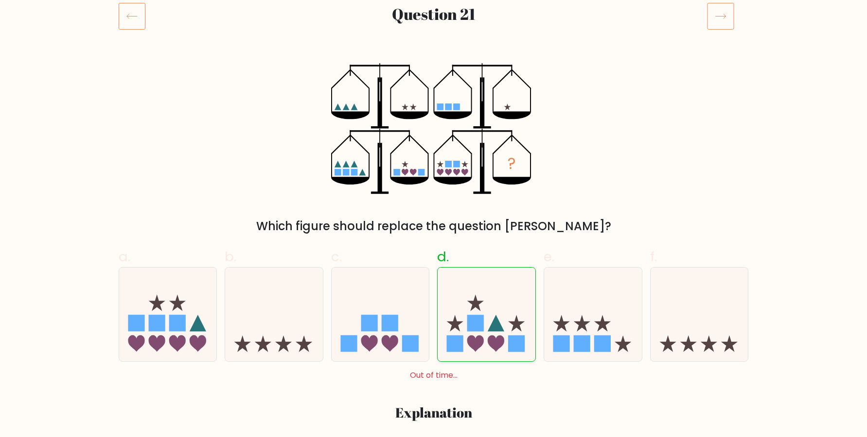
click at [434, 93] on input "d." at bounding box center [434, 90] width 0 height 6
click at [500, 294] on icon at bounding box center [486, 314] width 98 height 81
click at [434, 93] on input "d." at bounding box center [434, 90] width 0 height 6
click at [500, 294] on icon at bounding box center [486, 314] width 98 height 81
click at [434, 93] on input "d." at bounding box center [434, 90] width 0 height 6
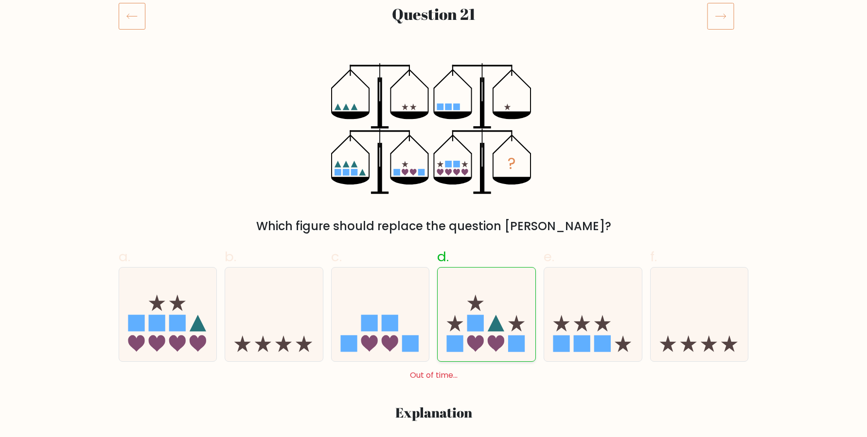
click at [500, 294] on icon at bounding box center [486, 314] width 98 height 81
click at [434, 93] on input "d." at bounding box center [434, 90] width 0 height 6
click at [500, 294] on icon at bounding box center [486, 314] width 98 height 81
click at [434, 93] on input "d." at bounding box center [434, 90] width 0 height 6
click at [500, 294] on icon at bounding box center [486, 314] width 98 height 81
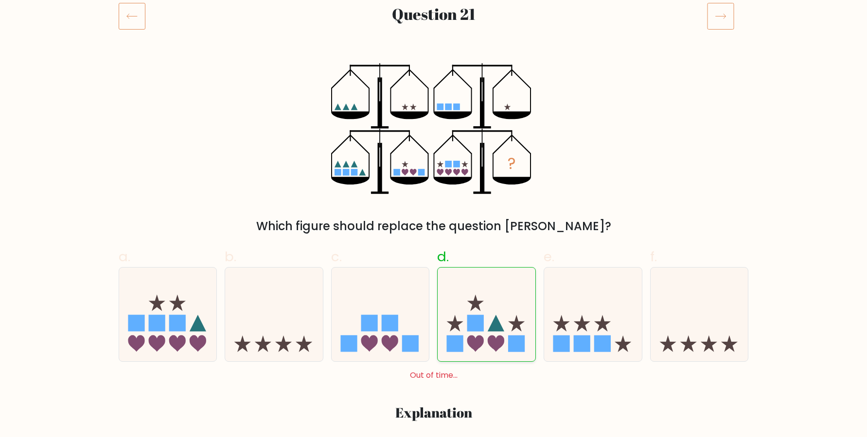
click at [434, 93] on input "d." at bounding box center [434, 90] width 0 height 6
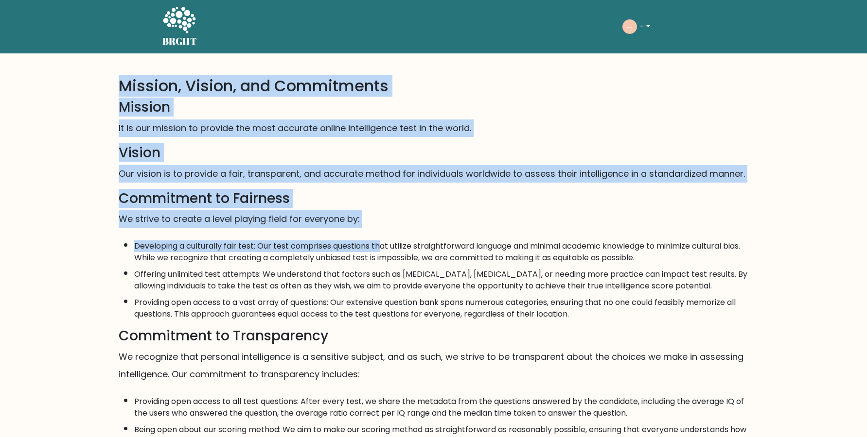
drag, startPoint x: 96, startPoint y: 75, endPoint x: 355, endPoint y: 232, distance: 302.9
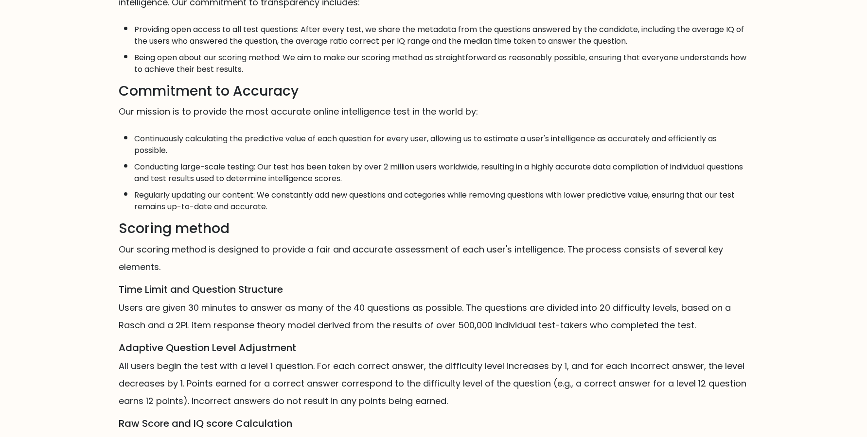
scroll to position [397, 0]
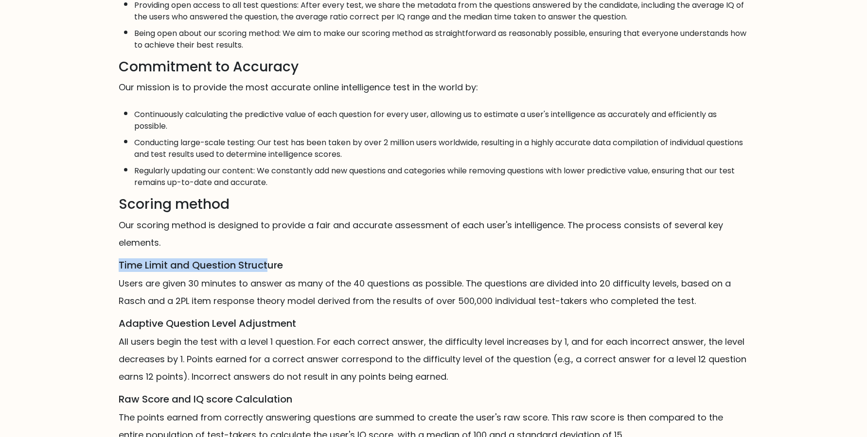
drag, startPoint x: 139, startPoint y: 266, endPoint x: 254, endPoint y: 266, distance: 115.2
click at [254, 266] on div "Mission, Vision, and Commitments Mission It is our mission to provide the most …" at bounding box center [433, 92] width 867 height 870
click at [254, 266] on div "Mission, Vision, and Commitments Mission It is our mission to provide the most …" at bounding box center [434, 62] width 642 height 764
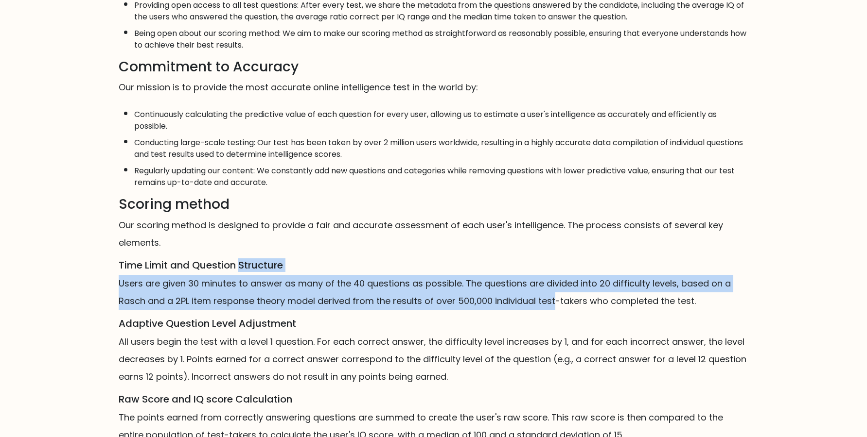
drag, startPoint x: 254, startPoint y: 266, endPoint x: 431, endPoint y: 294, distance: 179.1
click at [431, 294] on div "Mission, Vision, and Commitments Mission It is our mission to provide the most …" at bounding box center [434, 62] width 642 height 764
click at [431, 294] on p "Users are given 30 minutes to answer as many of the 40 questions as possible. T…" at bounding box center [434, 292] width 630 height 35
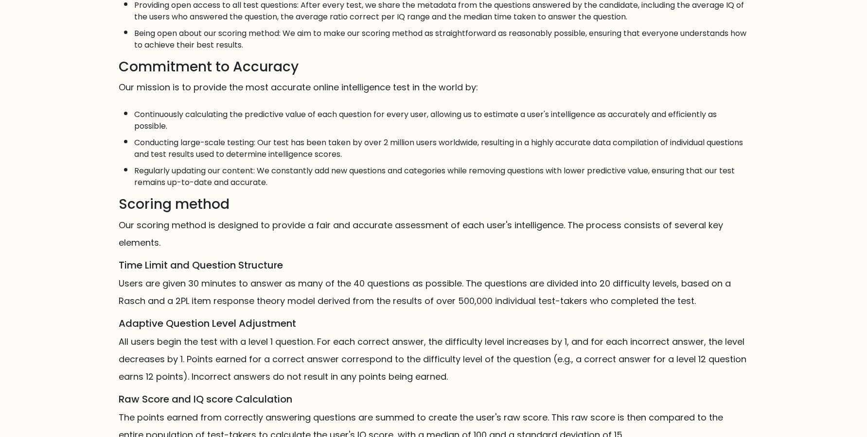
click at [436, 286] on p "Users are given 30 minutes to answer as many of the 40 questions as possible. T…" at bounding box center [434, 292] width 630 height 35
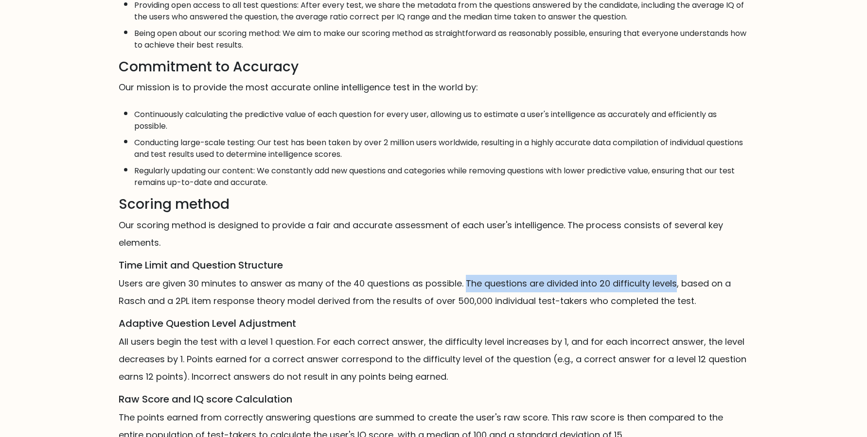
drag, startPoint x: 436, startPoint y: 286, endPoint x: 603, endPoint y: 285, distance: 166.7
click at [603, 285] on p "Users are given 30 minutes to answer as many of the 40 questions as possible. T…" at bounding box center [434, 292] width 630 height 35
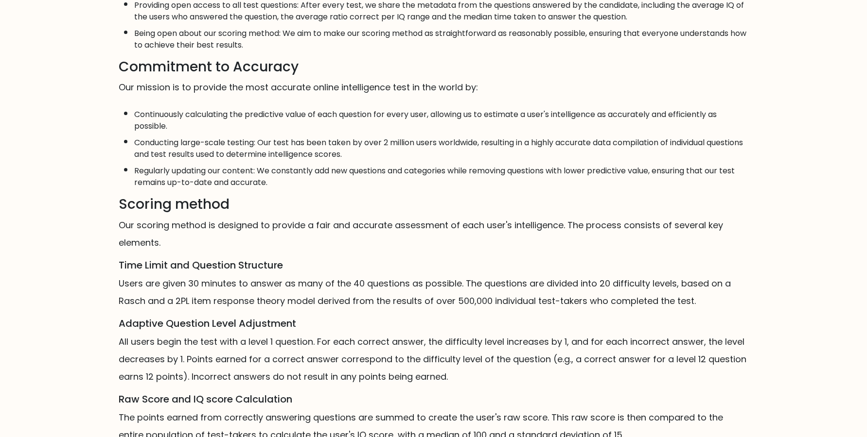
click at [630, 275] on p "Users are given 30 minutes to answer as many of the 40 questions as possible. T…" at bounding box center [434, 292] width 630 height 35
drag, startPoint x: 630, startPoint y: 273, endPoint x: 669, endPoint y: 273, distance: 38.9
click at [669, 275] on p "Users are given 30 minutes to answer as many of the 40 questions as possible. T…" at bounding box center [434, 292] width 630 height 35
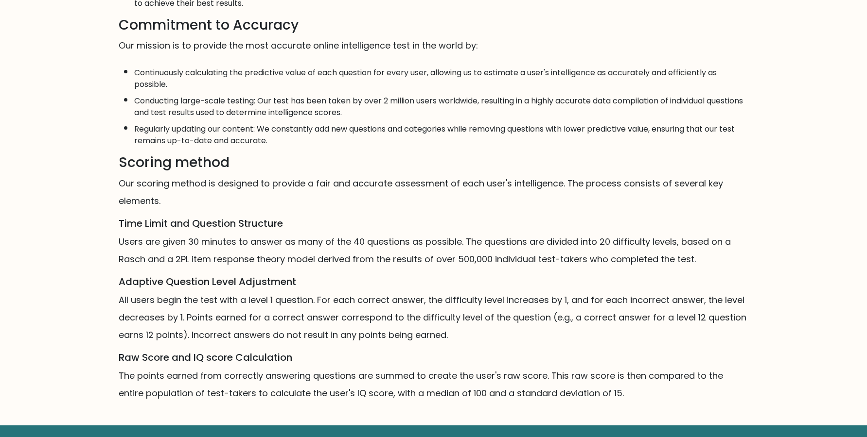
scroll to position [463, 0]
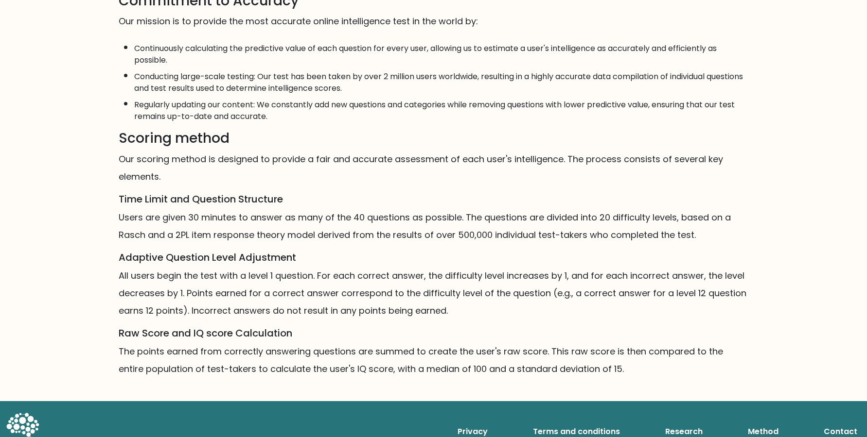
click at [151, 225] on p "Users are given 30 minutes to answer as many of the 40 questions as possible. T…" at bounding box center [434, 226] width 630 height 35
drag, startPoint x: 151, startPoint y: 225, endPoint x: 274, endPoint y: 227, distance: 123.0
click at [274, 227] on p "Users are given 30 minutes to answer as many of the 40 questions as possible. T…" at bounding box center [434, 226] width 630 height 35
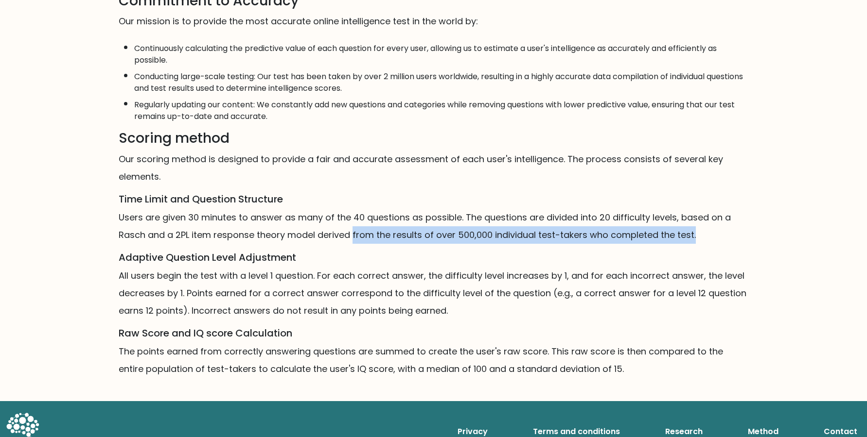
drag, startPoint x: 274, startPoint y: 227, endPoint x: 601, endPoint y: 231, distance: 327.1
click at [601, 231] on p "Users are given 30 minutes to answer as many of the 40 questions as possible. T…" at bounding box center [434, 226] width 630 height 35
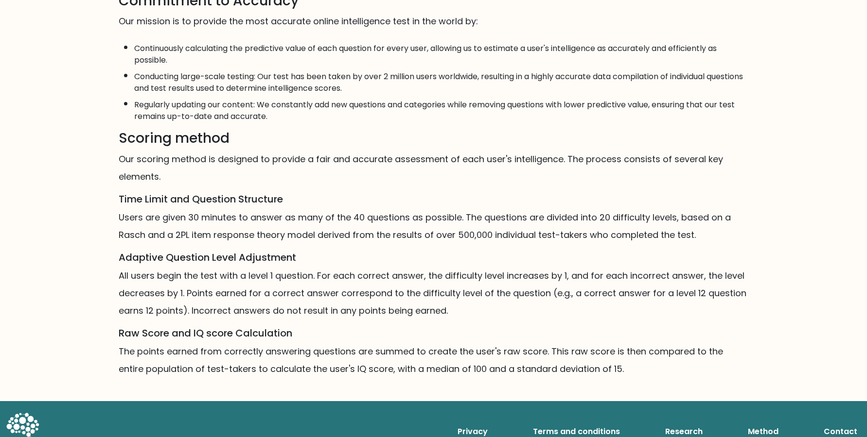
click at [601, 231] on p "Users are given 30 minutes to answer as many of the 40 questions as possible. T…" at bounding box center [434, 226] width 630 height 35
click at [305, 270] on p "All users begin the test with a level 1 question. For each correct answer, the …" at bounding box center [434, 293] width 630 height 52
click at [678, 273] on p "All users begin the test with a level 1 question. For each correct answer, the …" at bounding box center [434, 293] width 630 height 52
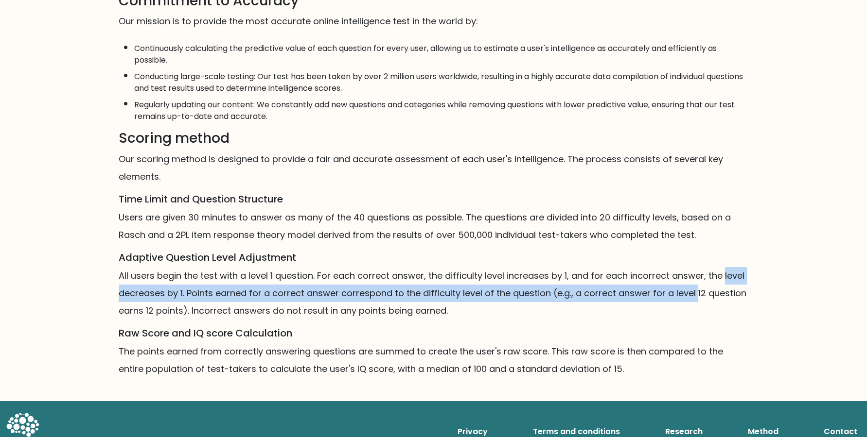
drag, startPoint x: 678, startPoint y: 273, endPoint x: 549, endPoint y: 281, distance: 128.6
click at [550, 280] on p "All users begin the test with a level 1 question. For each correct answer, the …" at bounding box center [434, 293] width 630 height 52
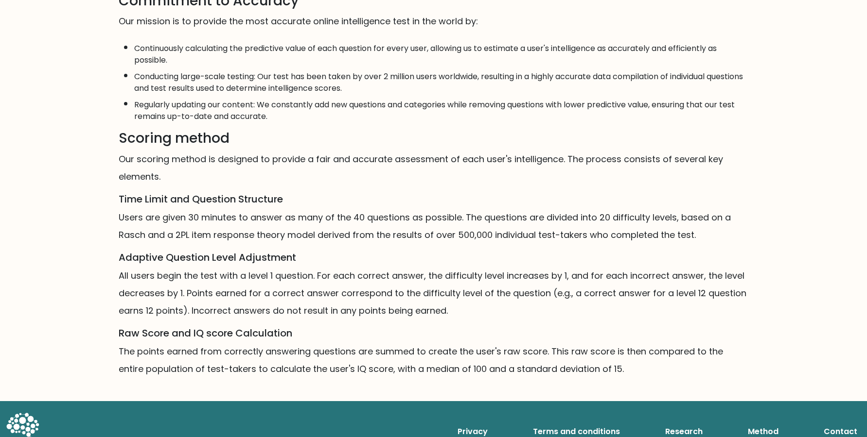
click at [549, 281] on p "All users begin the test with a level 1 question. For each correct answer, the …" at bounding box center [434, 293] width 630 height 52
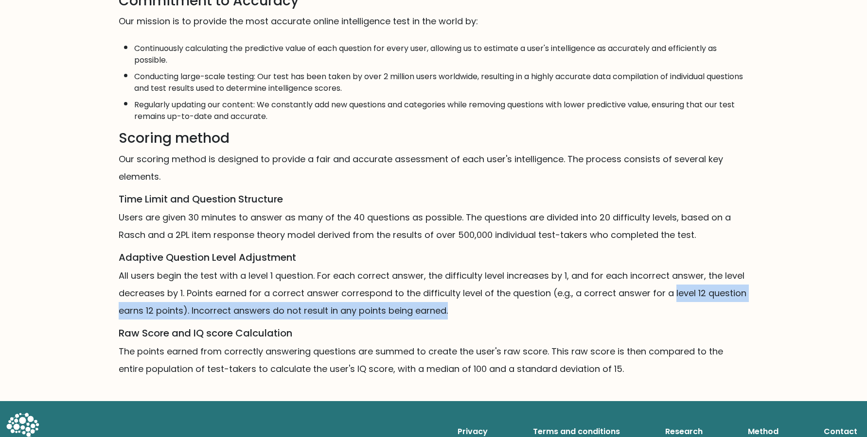
drag, startPoint x: 549, startPoint y: 281, endPoint x: 546, endPoint y: 304, distance: 23.0
click at [546, 304] on p "All users begin the test with a level 1 question. For each correct answer, the …" at bounding box center [434, 293] width 630 height 52
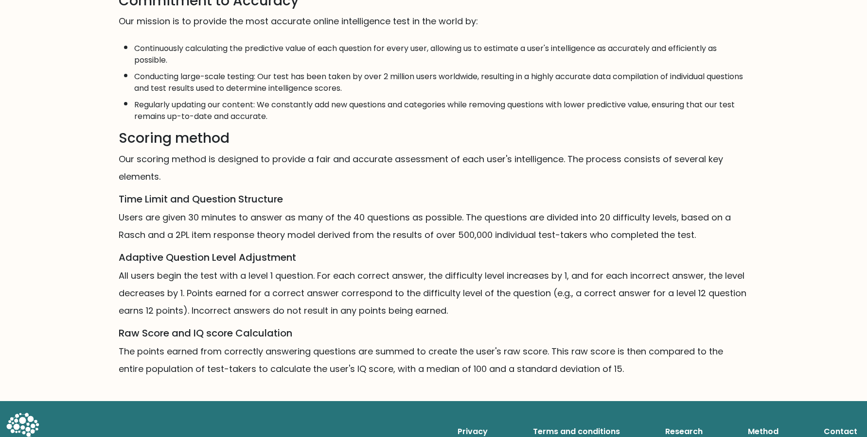
click at [546, 304] on p "All users begin the test with a level 1 question. For each correct answer, the …" at bounding box center [434, 293] width 630 height 52
click at [310, 343] on p "The points earned from correctly answering questions are summed to create the u…" at bounding box center [434, 360] width 630 height 35
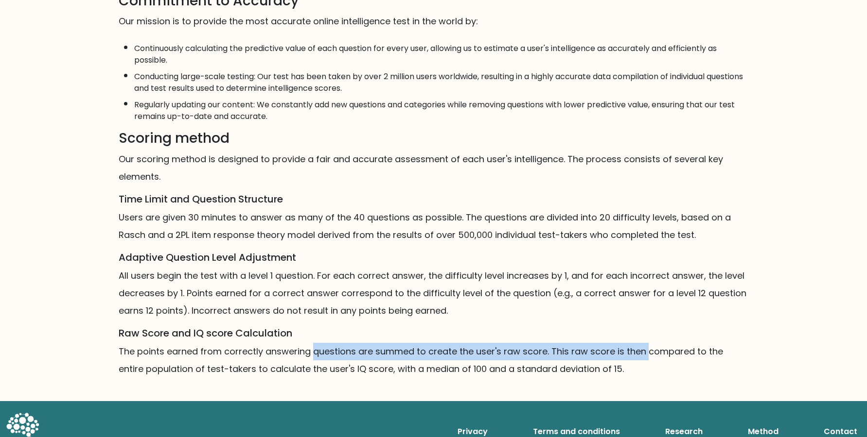
drag, startPoint x: 310, startPoint y: 340, endPoint x: 573, endPoint y: 351, distance: 263.7
click at [573, 351] on p "The points earned from correctly answering questions are summed to create the u…" at bounding box center [434, 360] width 630 height 35
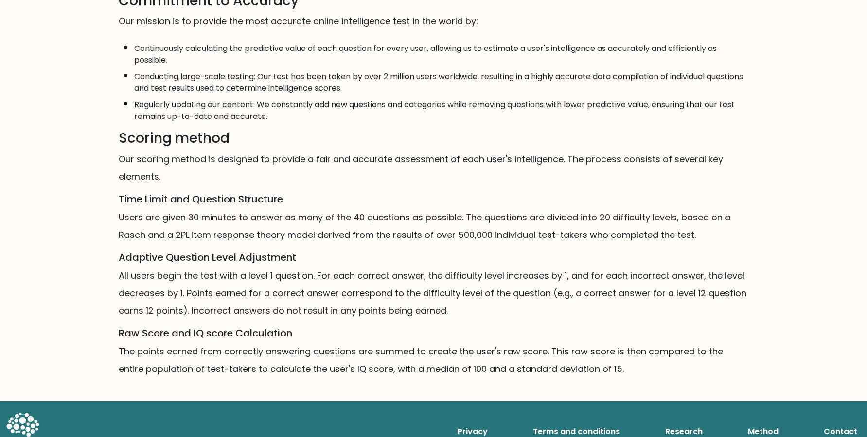
click at [573, 351] on p "The points earned from correctly answering questions are summed to create the u…" at bounding box center [434, 360] width 630 height 35
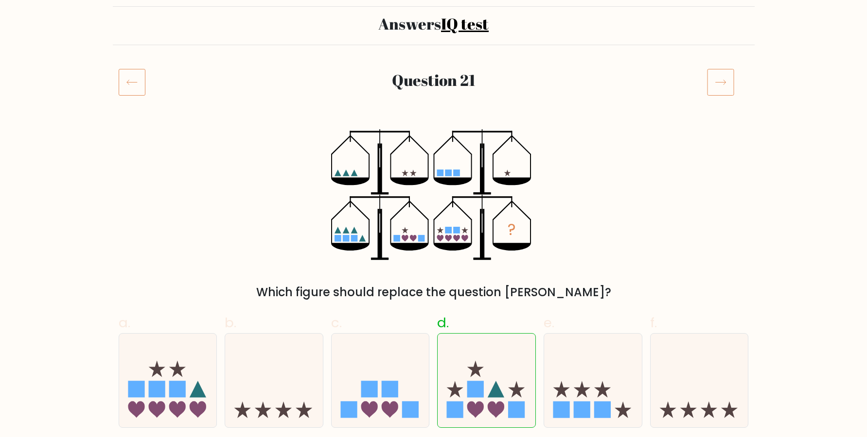
scroll to position [66, 0]
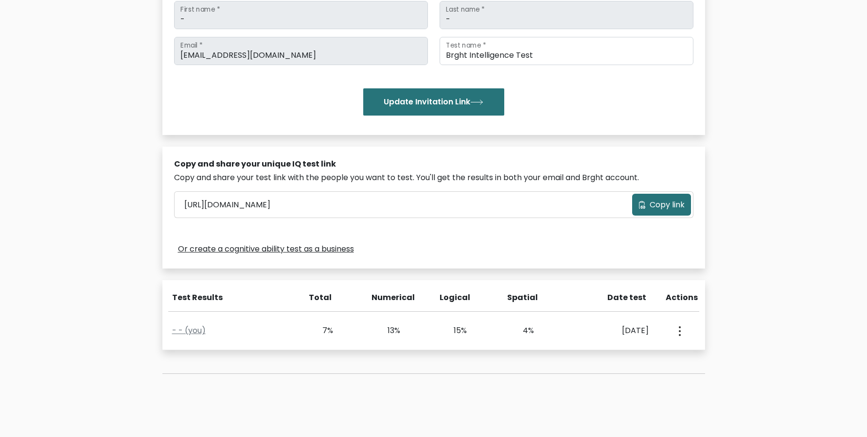
scroll to position [160, 0]
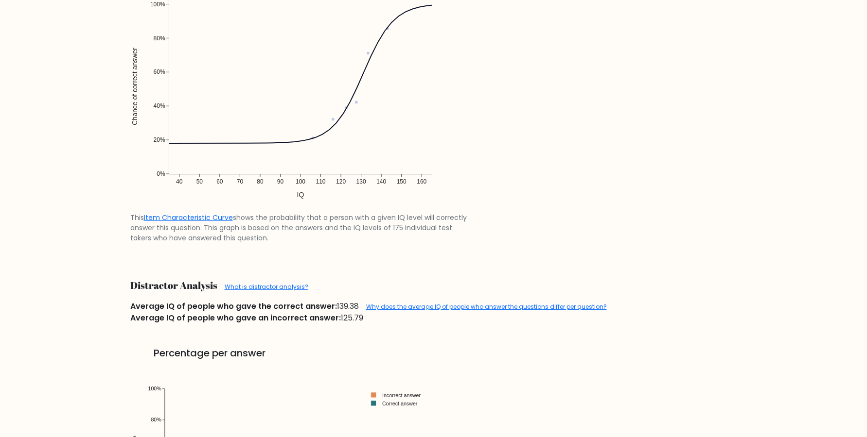
scroll to position [991, 0]
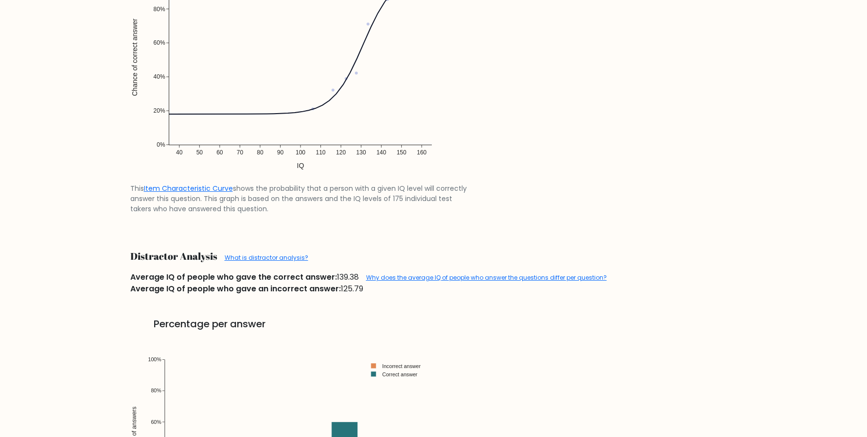
click at [145, 273] on div "Average IQ of people who gave the correct answer: 139.38 Why does the average I…" at bounding box center [433, 278] width 618 height 12
drag, startPoint x: 145, startPoint y: 273, endPoint x: 317, endPoint y: 280, distance: 171.7
click at [317, 280] on div "Average IQ of people who gave the correct answer: 139.38 Why does the average I…" at bounding box center [433, 278] width 618 height 12
click at [317, 280] on span "Average IQ of people who gave the correct answer:" at bounding box center [233, 277] width 207 height 11
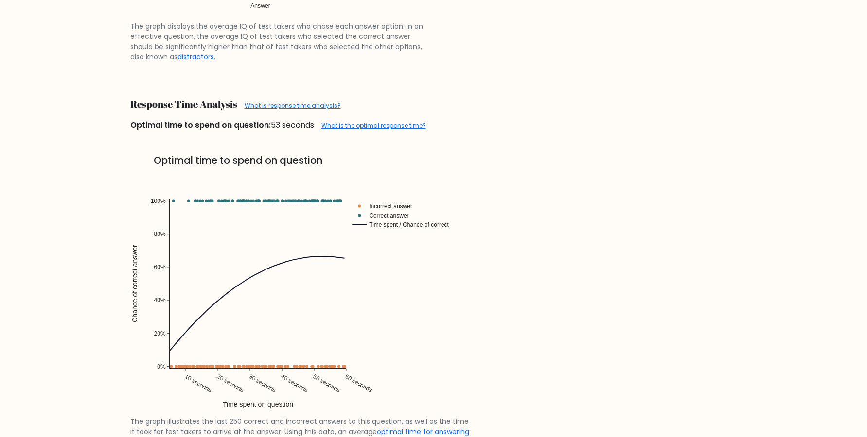
scroll to position [1772, 0]
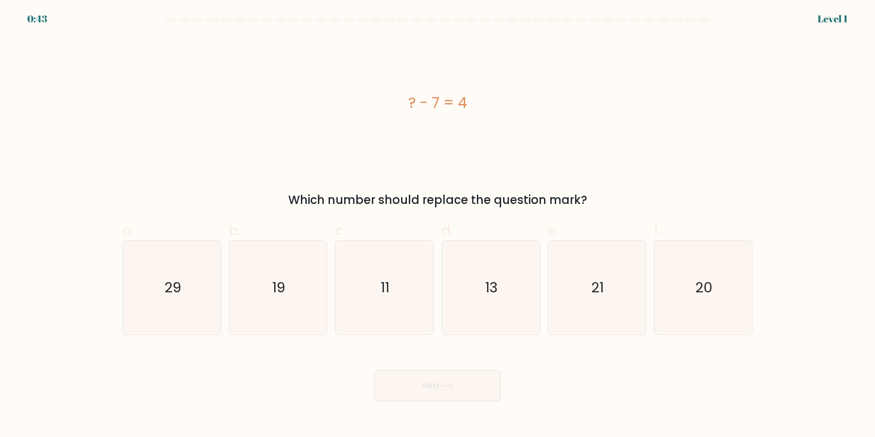
click at [435, 289] on div "c. 11" at bounding box center [384, 278] width 106 height 115
click at [417, 298] on icon "11" at bounding box center [384, 288] width 94 height 94
click at [437, 225] on input "c. 11" at bounding box center [437, 222] width 0 height 6
radio input "true"
click at [424, 363] on div "Next" at bounding box center [438, 374] width 642 height 54
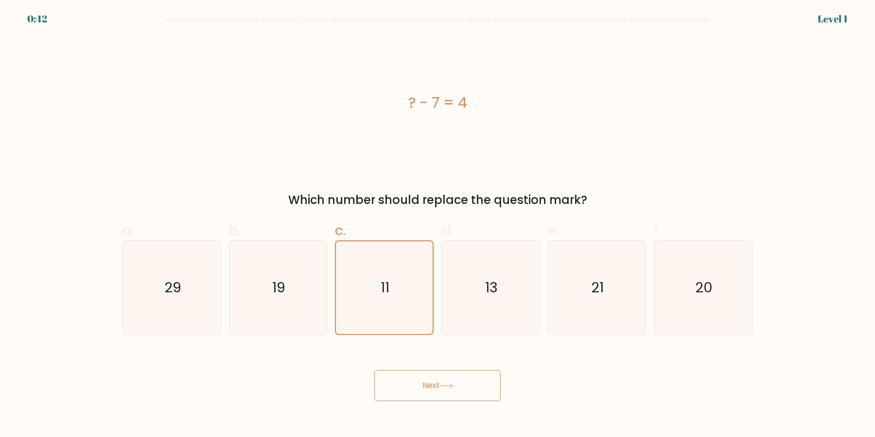
click at [428, 374] on button "Next" at bounding box center [437, 385] width 126 height 31
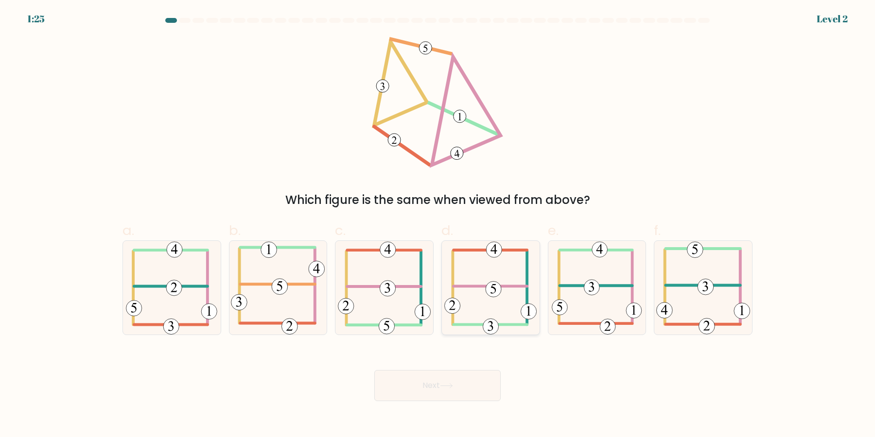
click at [453, 294] on 110 at bounding box center [453, 288] width 0 height 73
click at [438, 225] on input "d." at bounding box center [437, 222] width 0 height 6
radio input "true"
click at [328, 298] on div "b." at bounding box center [278, 278] width 106 height 115
click at [289, 301] on icon at bounding box center [278, 288] width 94 height 94
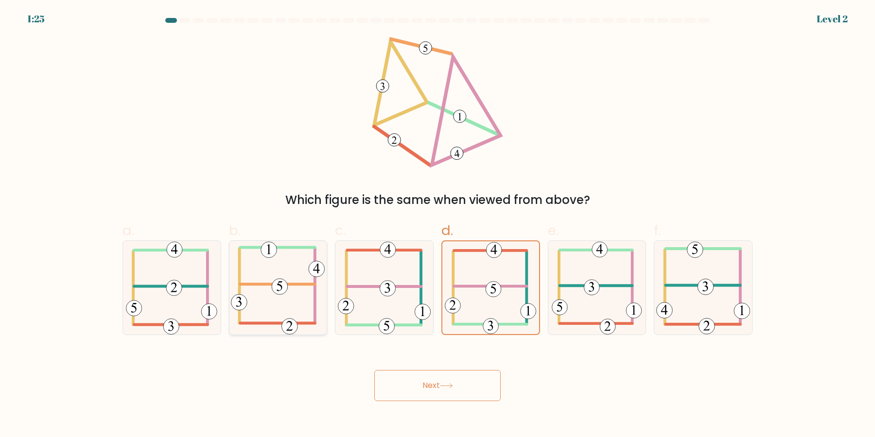
click at [437, 225] on input "b." at bounding box center [437, 222] width 0 height 6
radio input "true"
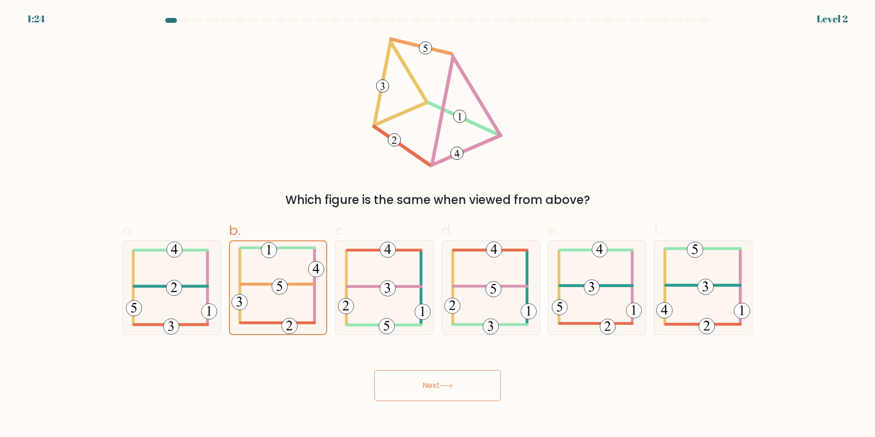
click at [437, 388] on button "Next" at bounding box center [437, 385] width 126 height 31
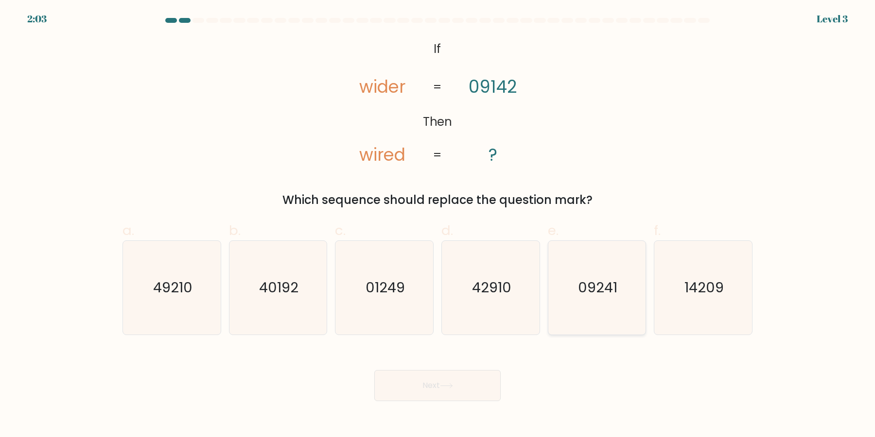
click at [628, 295] on icon "09241" at bounding box center [597, 288] width 94 height 94
click at [438, 225] on input "e. 09241" at bounding box center [437, 222] width 0 height 6
radio input "true"
drag, startPoint x: 435, startPoint y: 384, endPoint x: 450, endPoint y: 384, distance: 14.6
click at [434, 384] on button "Next" at bounding box center [437, 385] width 126 height 31
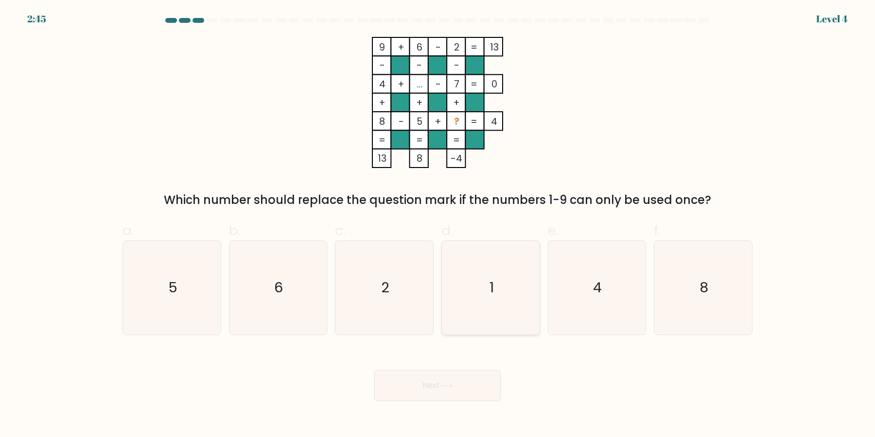
click at [512, 291] on icon "1" at bounding box center [491, 288] width 94 height 94
click at [438, 225] on input "d. 1" at bounding box center [437, 222] width 0 height 6
radio input "true"
click at [450, 398] on button "Next" at bounding box center [437, 385] width 126 height 31
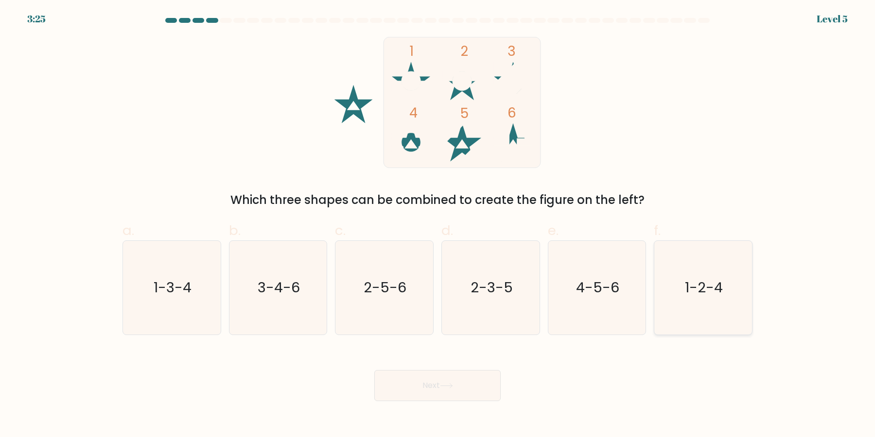
click at [689, 295] on icon "1-2-4" at bounding box center [703, 288] width 94 height 94
click at [438, 225] on input "f. 1-2-4" at bounding box center [437, 222] width 0 height 6
radio input "true"
click at [444, 382] on button "Next" at bounding box center [437, 385] width 126 height 31
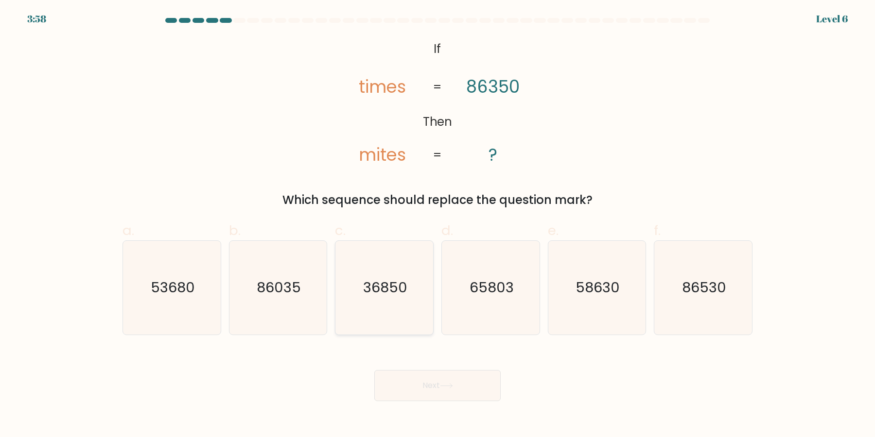
click at [365, 289] on icon "36850" at bounding box center [384, 288] width 94 height 94
click at [437, 225] on input "c. 36850" at bounding box center [437, 222] width 0 height 6
radio input "true"
click at [399, 383] on button "Next" at bounding box center [437, 385] width 126 height 31
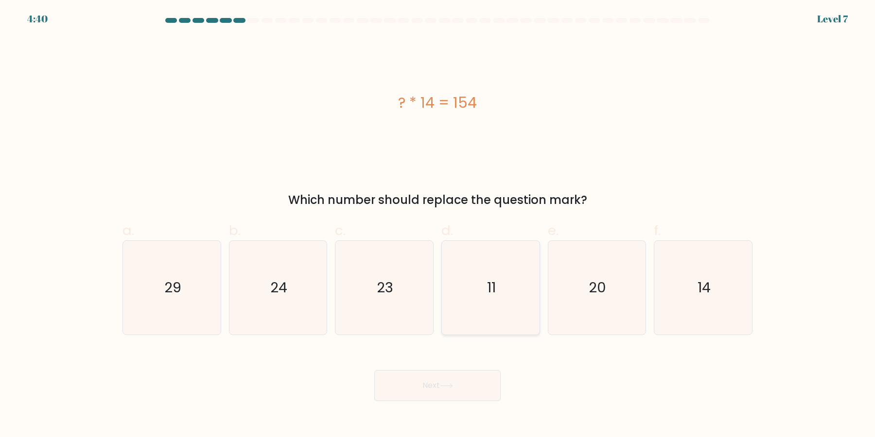
click at [466, 284] on icon "11" at bounding box center [491, 288] width 94 height 94
click at [438, 225] on input "d. 11" at bounding box center [437, 222] width 0 height 6
radio input "true"
click at [451, 361] on div "Next" at bounding box center [438, 374] width 642 height 54
click at [449, 378] on button "Next" at bounding box center [437, 385] width 126 height 31
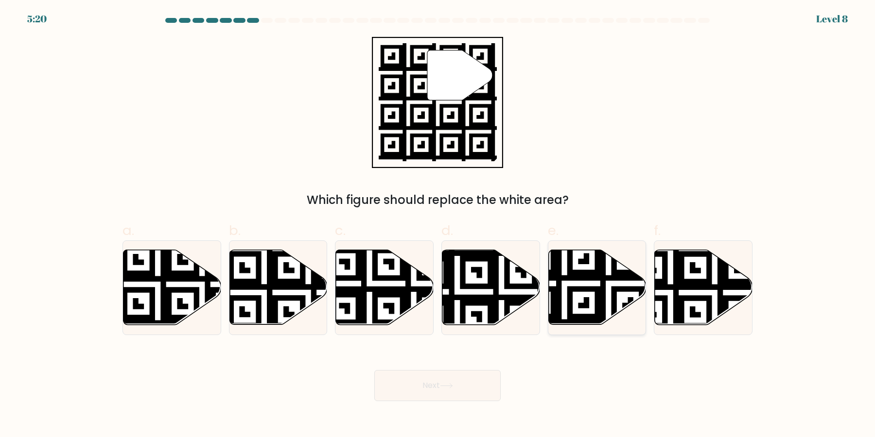
click at [600, 303] on icon at bounding box center [564, 328] width 177 height 177
click at [438, 225] on input "e." at bounding box center [437, 222] width 0 height 6
radio input "true"
click at [429, 407] on body "5:18 Level 8" at bounding box center [437, 218] width 875 height 437
click at [426, 385] on button "Next" at bounding box center [437, 385] width 126 height 31
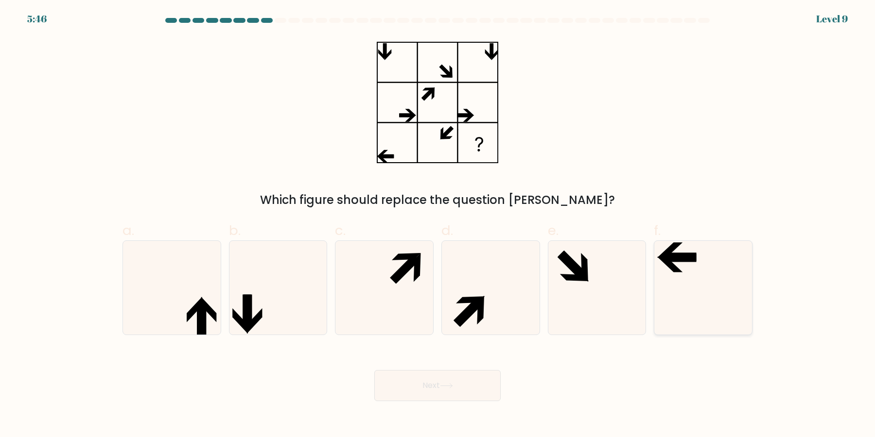
click at [711, 293] on icon at bounding box center [703, 288] width 94 height 94
click at [438, 225] on input "f." at bounding box center [437, 222] width 0 height 6
radio input "true"
click at [435, 392] on button "Next" at bounding box center [437, 385] width 126 height 31
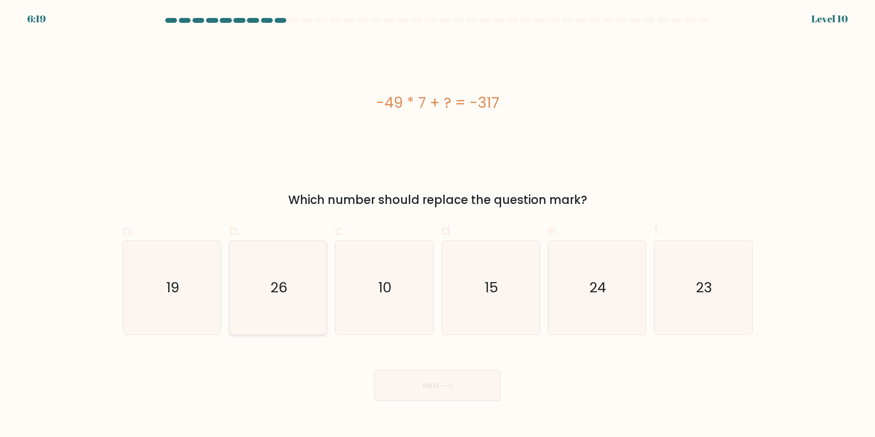
click at [278, 308] on icon "26" at bounding box center [278, 288] width 94 height 94
click at [437, 225] on input "b. 26" at bounding box center [437, 222] width 0 height 6
radio input "true"
click at [403, 396] on button "Next" at bounding box center [437, 385] width 126 height 31
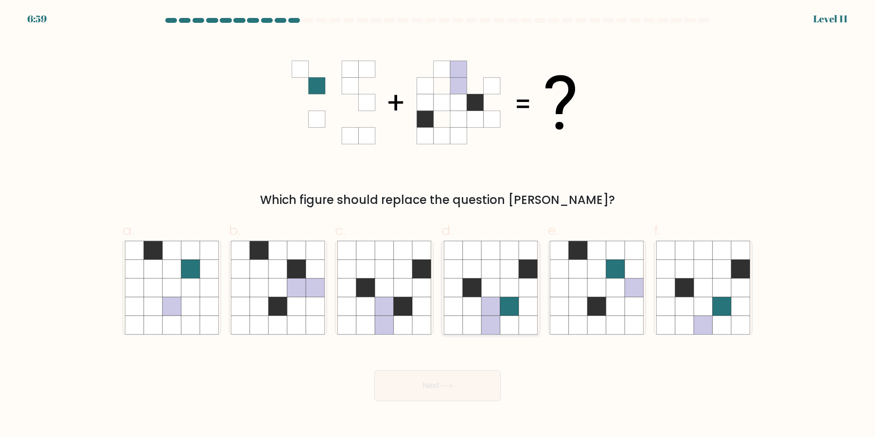
click at [482, 326] on icon at bounding box center [490, 325] width 18 height 18
click at [438, 225] on input "d." at bounding box center [437, 222] width 0 height 6
radio input "true"
click at [459, 390] on button "Next" at bounding box center [437, 385] width 126 height 31
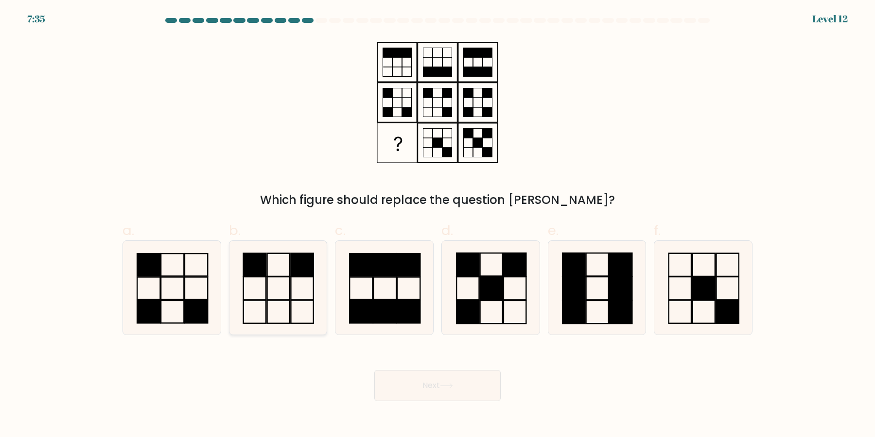
click at [275, 305] on icon at bounding box center [278, 288] width 94 height 94
click at [437, 225] on input "b." at bounding box center [437, 222] width 0 height 6
radio input "true"
click at [407, 390] on button "Next" at bounding box center [437, 385] width 126 height 31
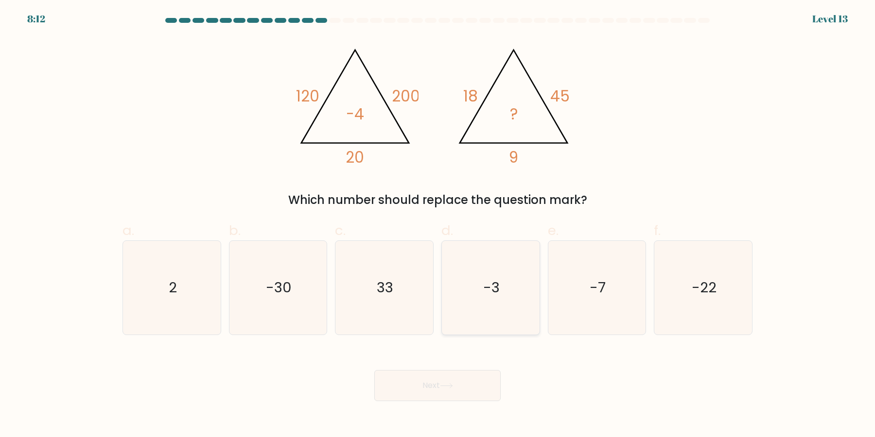
click at [509, 292] on icon "-3" at bounding box center [491, 288] width 94 height 94
click at [438, 225] on input "d. -3" at bounding box center [437, 222] width 0 height 6
radio input "true"
click at [467, 380] on button "Next" at bounding box center [437, 385] width 126 height 31
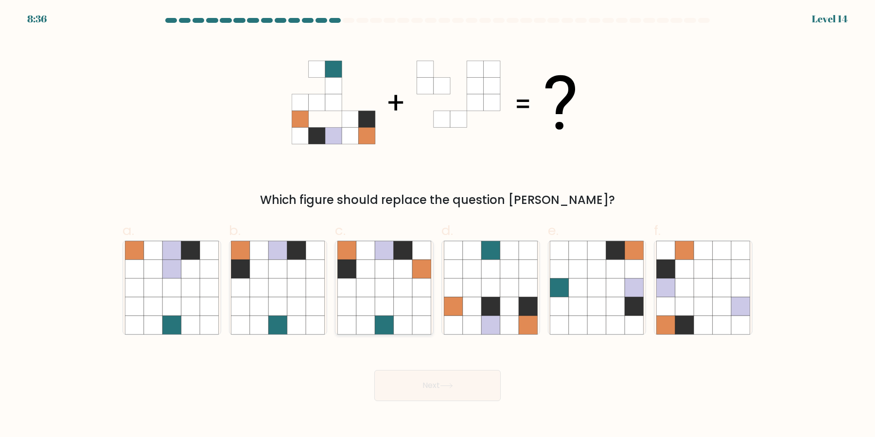
click at [388, 316] on icon at bounding box center [384, 325] width 18 height 18
click at [437, 225] on input "c." at bounding box center [437, 222] width 0 height 6
radio input "true"
click at [436, 384] on button "Next" at bounding box center [437, 385] width 126 height 31
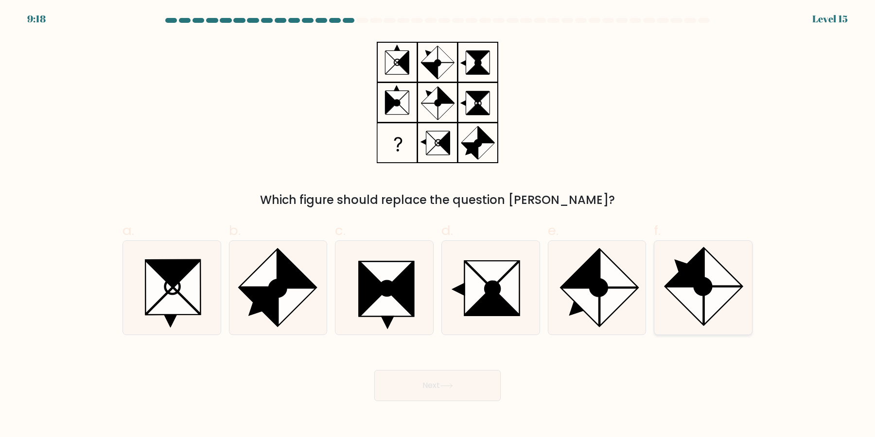
click at [700, 273] on icon at bounding box center [683, 266] width 37 height 37
click at [438, 225] on input "f." at bounding box center [437, 222] width 0 height 6
radio input "true"
click at [476, 405] on body "9:18 Level 15" at bounding box center [437, 218] width 875 height 437
click at [460, 374] on button "Next" at bounding box center [437, 385] width 126 height 31
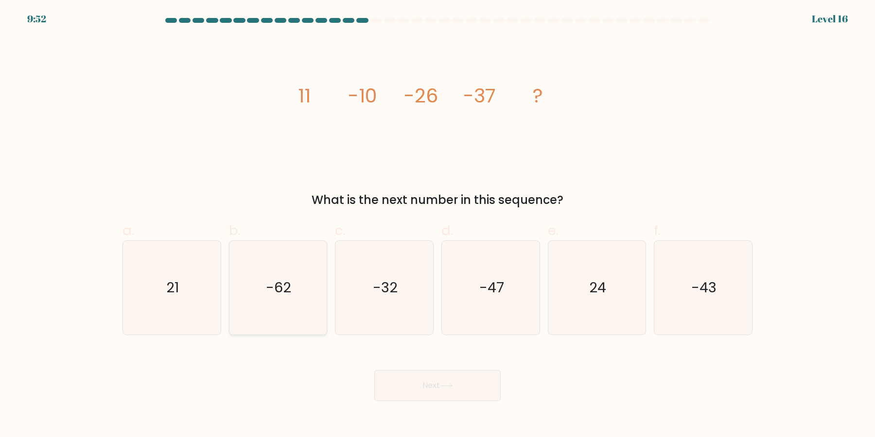
click at [260, 313] on icon "-62" at bounding box center [278, 288] width 94 height 94
click at [437, 225] on input "b. -62" at bounding box center [437, 222] width 0 height 6
radio input "true"
click at [513, 314] on icon "-47" at bounding box center [491, 288] width 94 height 94
click at [438, 225] on input "d. -47" at bounding box center [437, 222] width 0 height 6
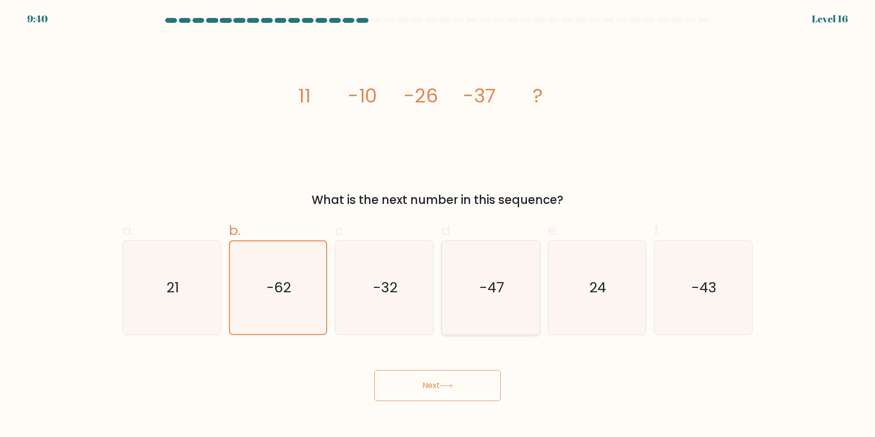
radio input "true"
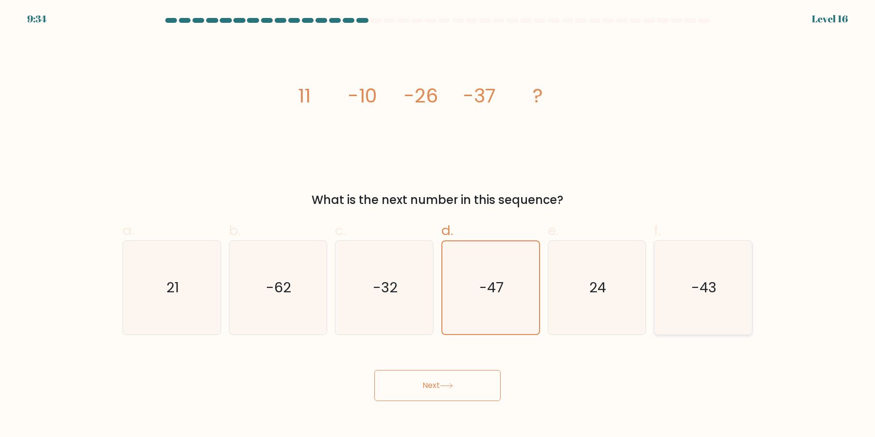
click at [672, 287] on icon "-43" at bounding box center [703, 288] width 94 height 94
click at [438, 225] on input "f. -43" at bounding box center [437, 222] width 0 height 6
radio input "true"
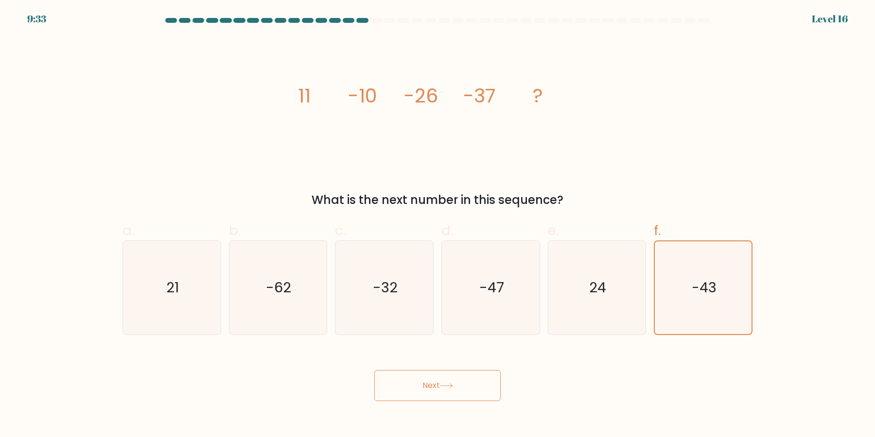
click at [457, 385] on button "Next" at bounding box center [437, 385] width 126 height 31
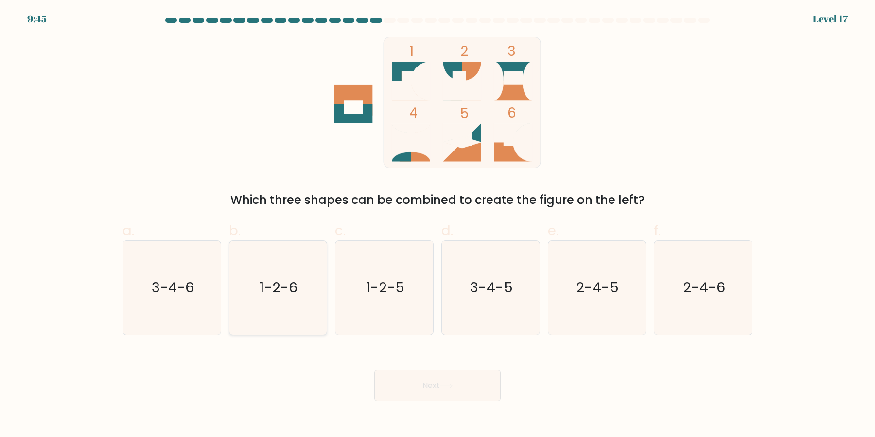
click at [301, 313] on icon "1-2-6" at bounding box center [278, 288] width 94 height 94
click at [437, 225] on input "b. 1-2-6" at bounding box center [437, 222] width 0 height 6
radio input "true"
click at [452, 381] on button "Next" at bounding box center [437, 385] width 126 height 31
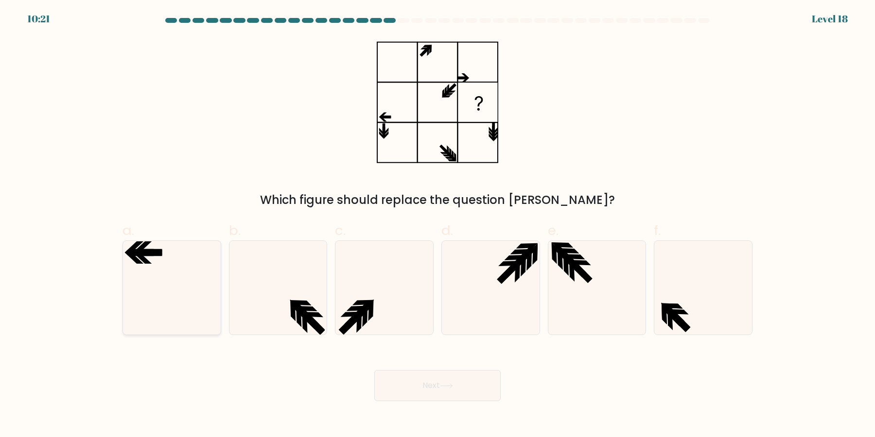
click at [151, 309] on icon at bounding box center [172, 288] width 94 height 94
click at [437, 225] on input "a." at bounding box center [437, 222] width 0 height 6
radio input "true"
click at [432, 381] on button "Next" at bounding box center [437, 385] width 126 height 31
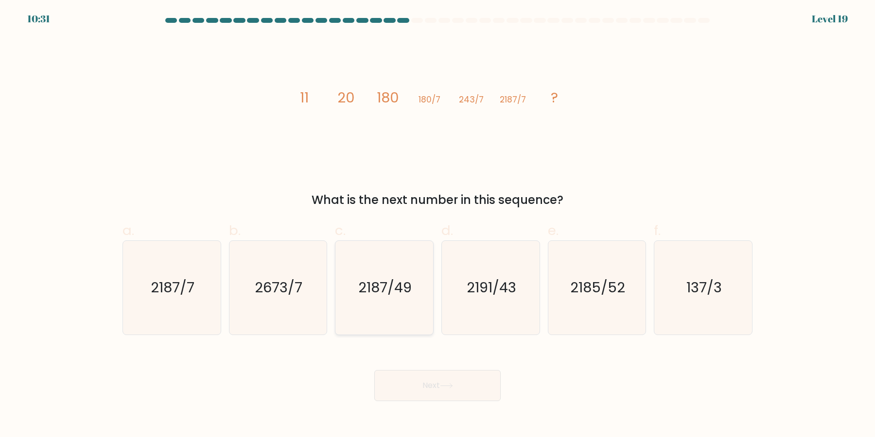
click at [408, 306] on icon "2187/49" at bounding box center [384, 288] width 94 height 94
click at [437, 225] on input "c. 2187/49" at bounding box center [437, 222] width 0 height 6
radio input "true"
click at [467, 387] on button "Next" at bounding box center [437, 385] width 126 height 31
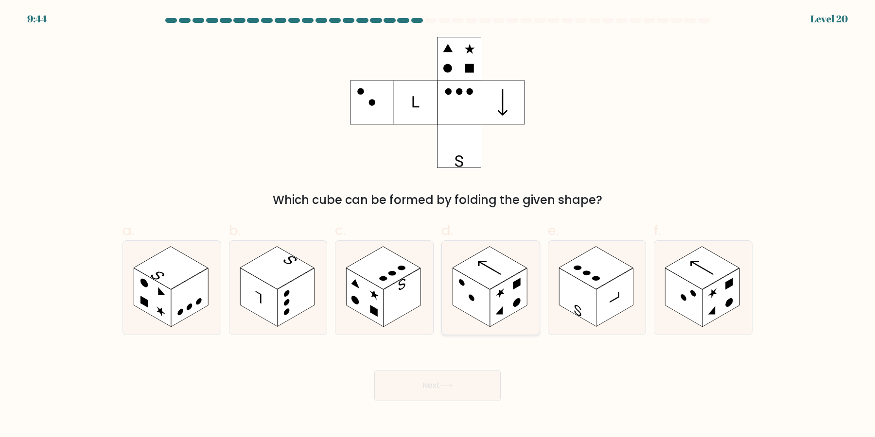
click at [521, 293] on rect at bounding box center [508, 298] width 37 height 59
click at [438, 225] on input "d." at bounding box center [437, 222] width 0 height 6
radio input "true"
click at [452, 398] on button "Next" at bounding box center [437, 385] width 126 height 31
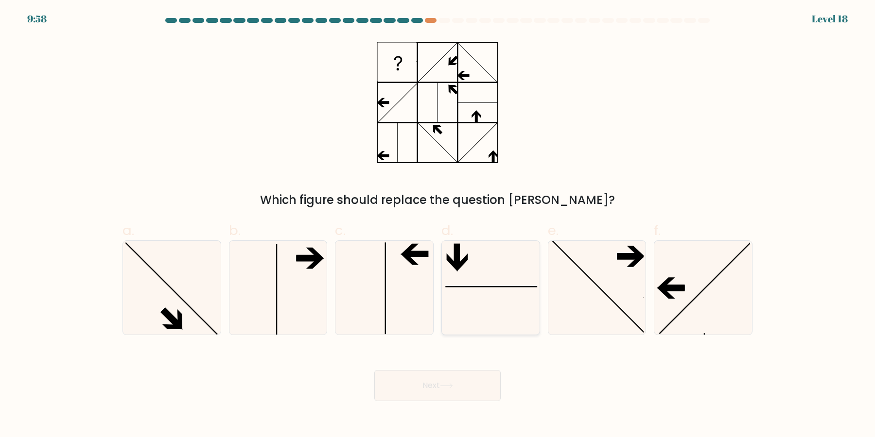
click at [483, 283] on icon at bounding box center [491, 288] width 94 height 94
click at [438, 225] on input "d." at bounding box center [437, 222] width 0 height 6
radio input "true"
click at [479, 388] on button "Next" at bounding box center [437, 385] width 126 height 31
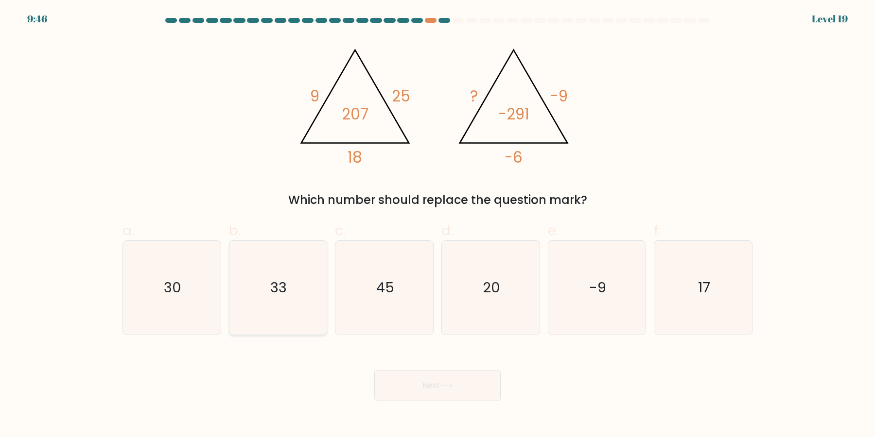
click at [294, 282] on icon "33" at bounding box center [278, 288] width 94 height 94
click at [437, 225] on input "b. 33" at bounding box center [437, 222] width 0 height 6
radio input "true"
click at [409, 374] on button "Next" at bounding box center [437, 385] width 126 height 31
click at [465, 388] on button "Next" at bounding box center [437, 385] width 126 height 31
